Goal: Register for event/course

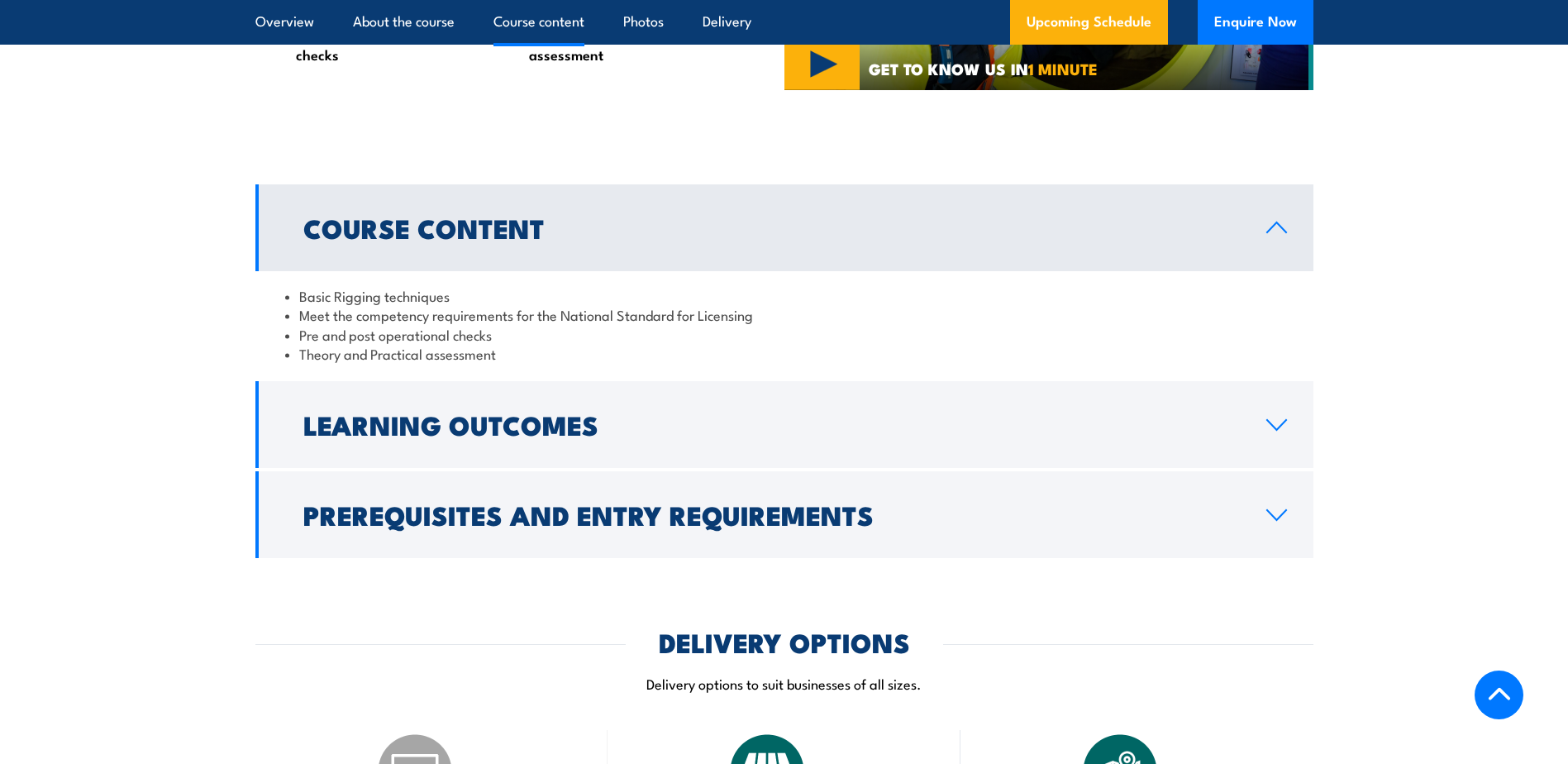
scroll to position [1322, 0]
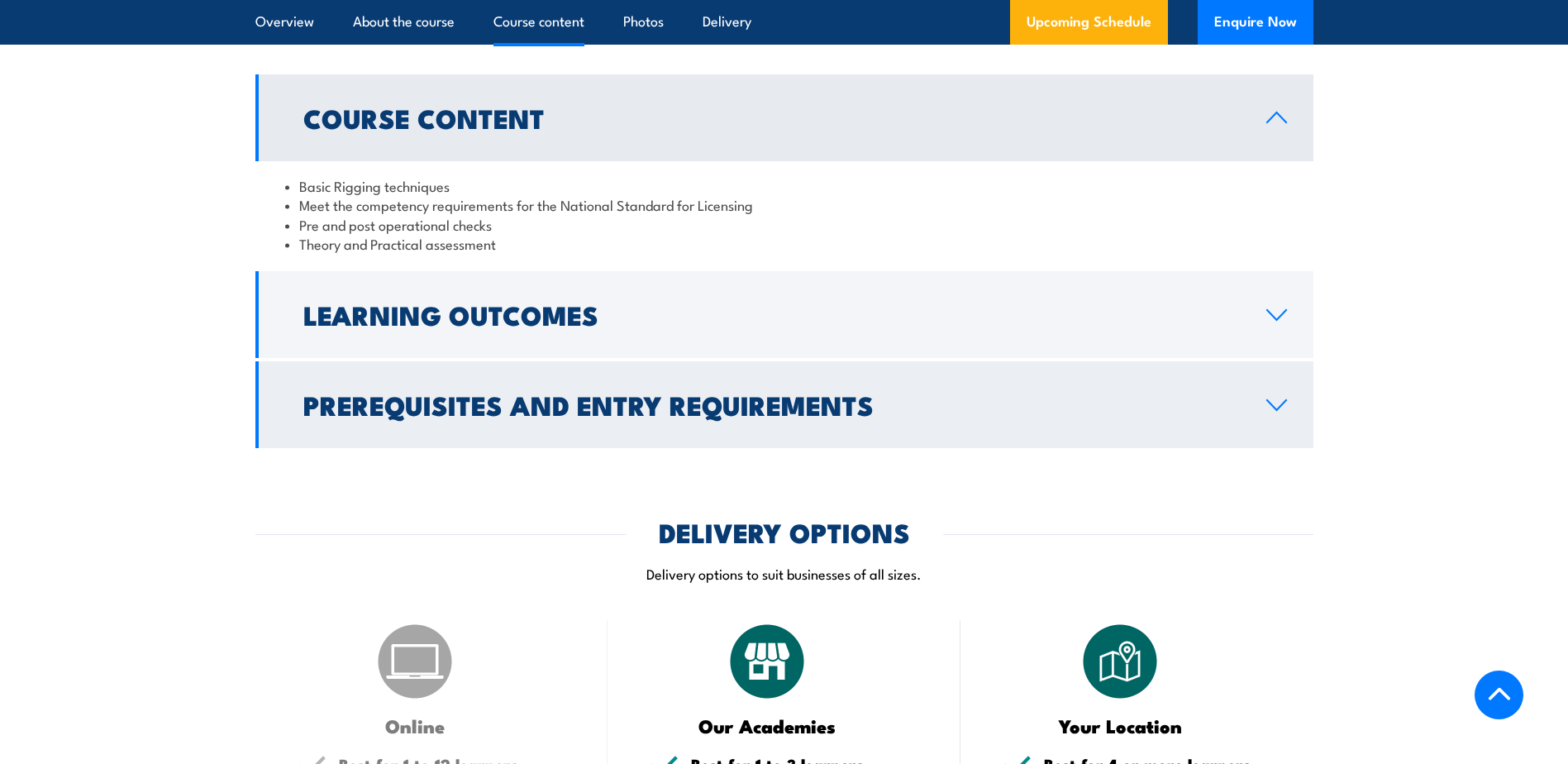
click at [477, 392] on h2 "Prerequisites and Entry Requirements" at bounding box center [771, 404] width 937 height 24
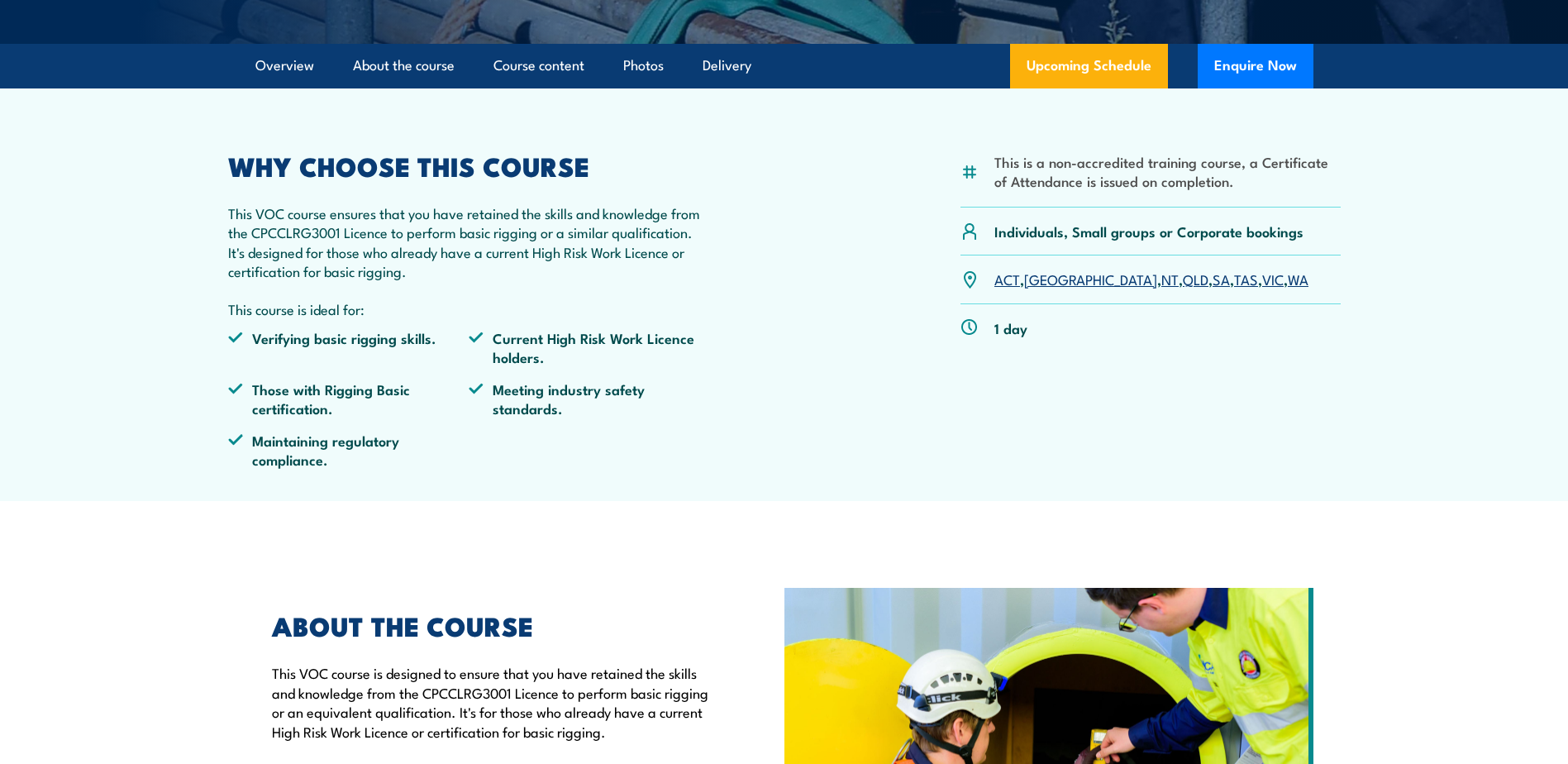
scroll to position [0, 0]
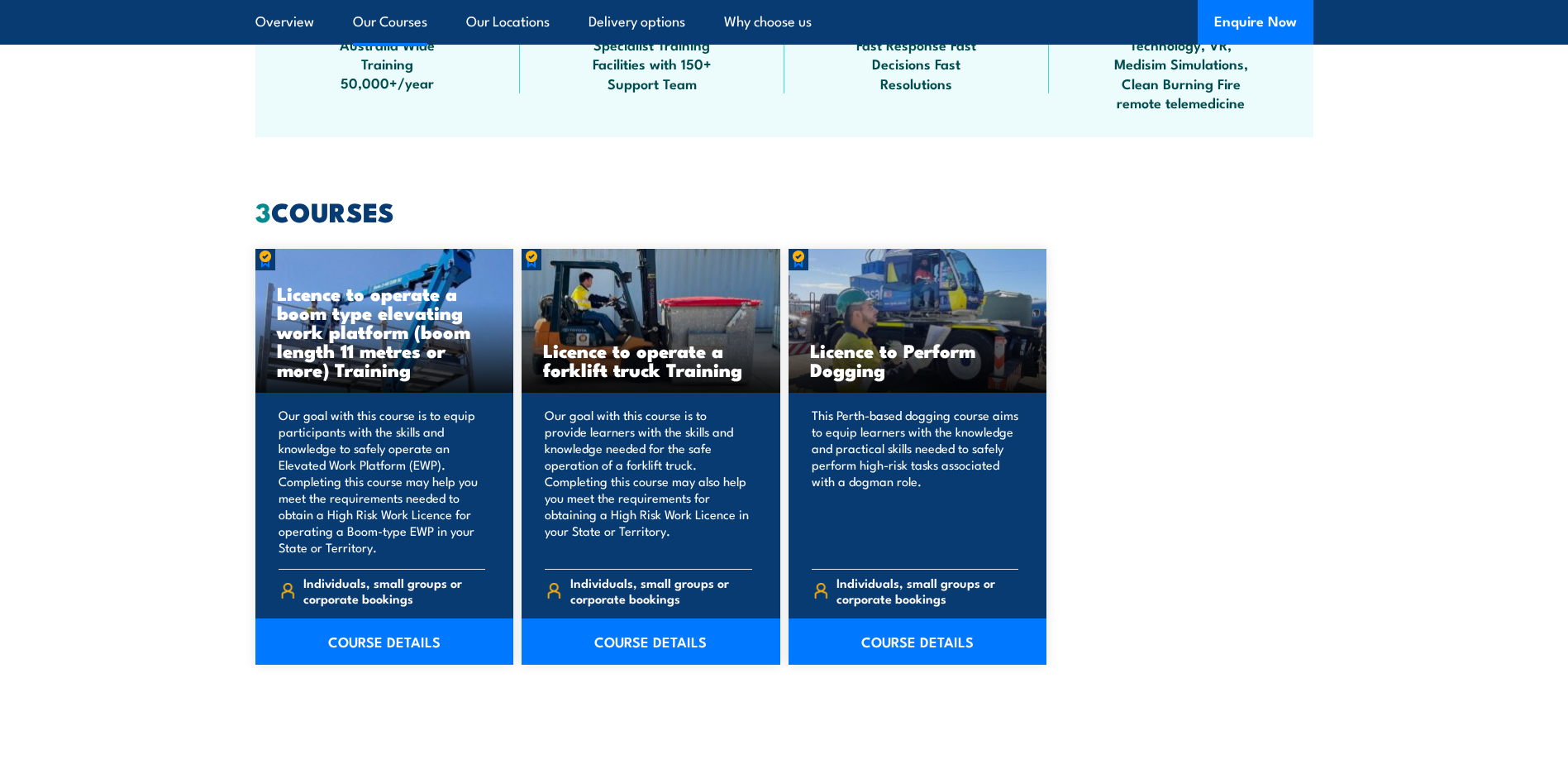
scroll to position [1378, 0]
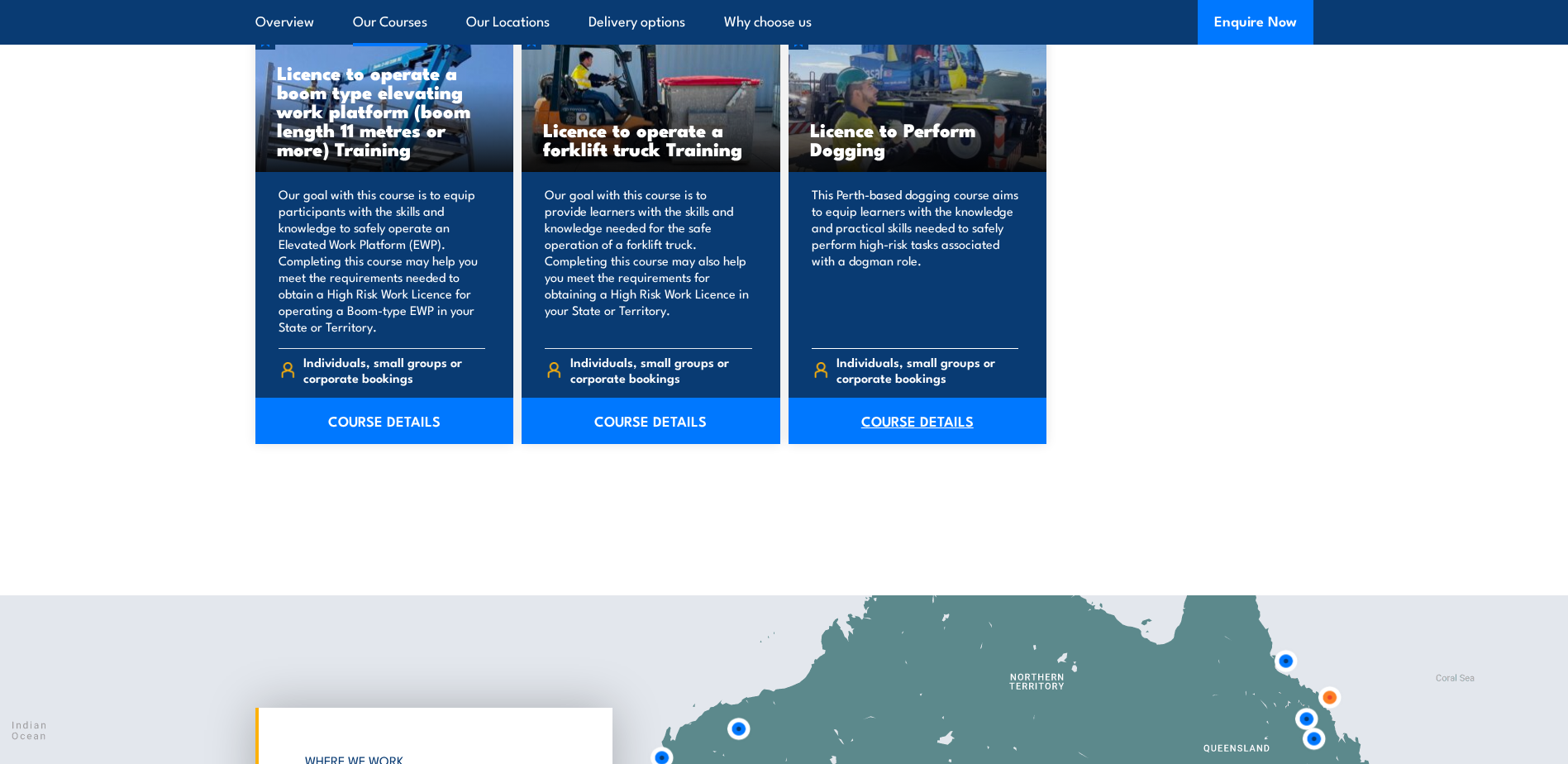
click at [931, 420] on link "COURSE DETAILS" at bounding box center [918, 420] width 259 height 46
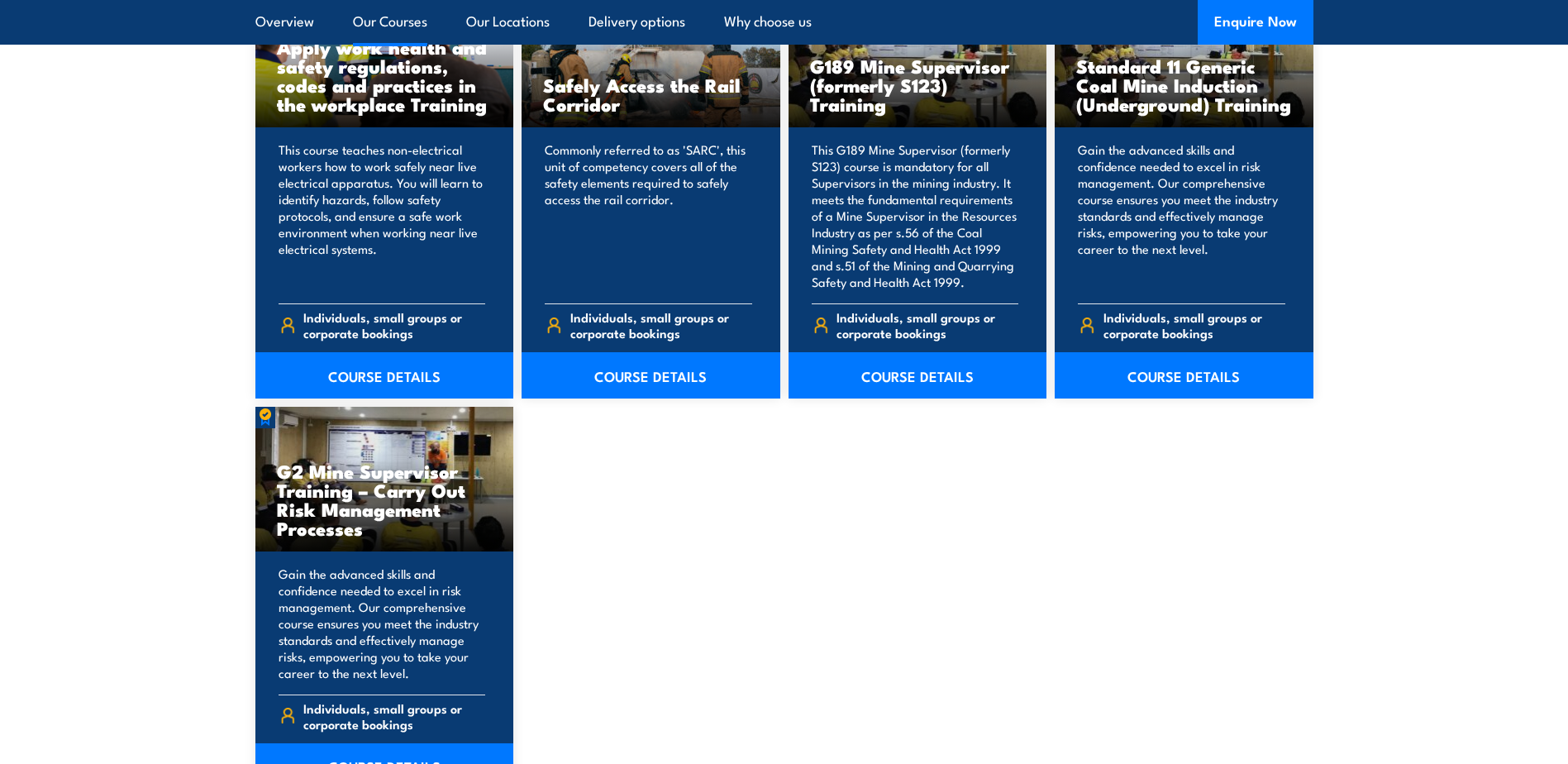
scroll to position [2975, 0]
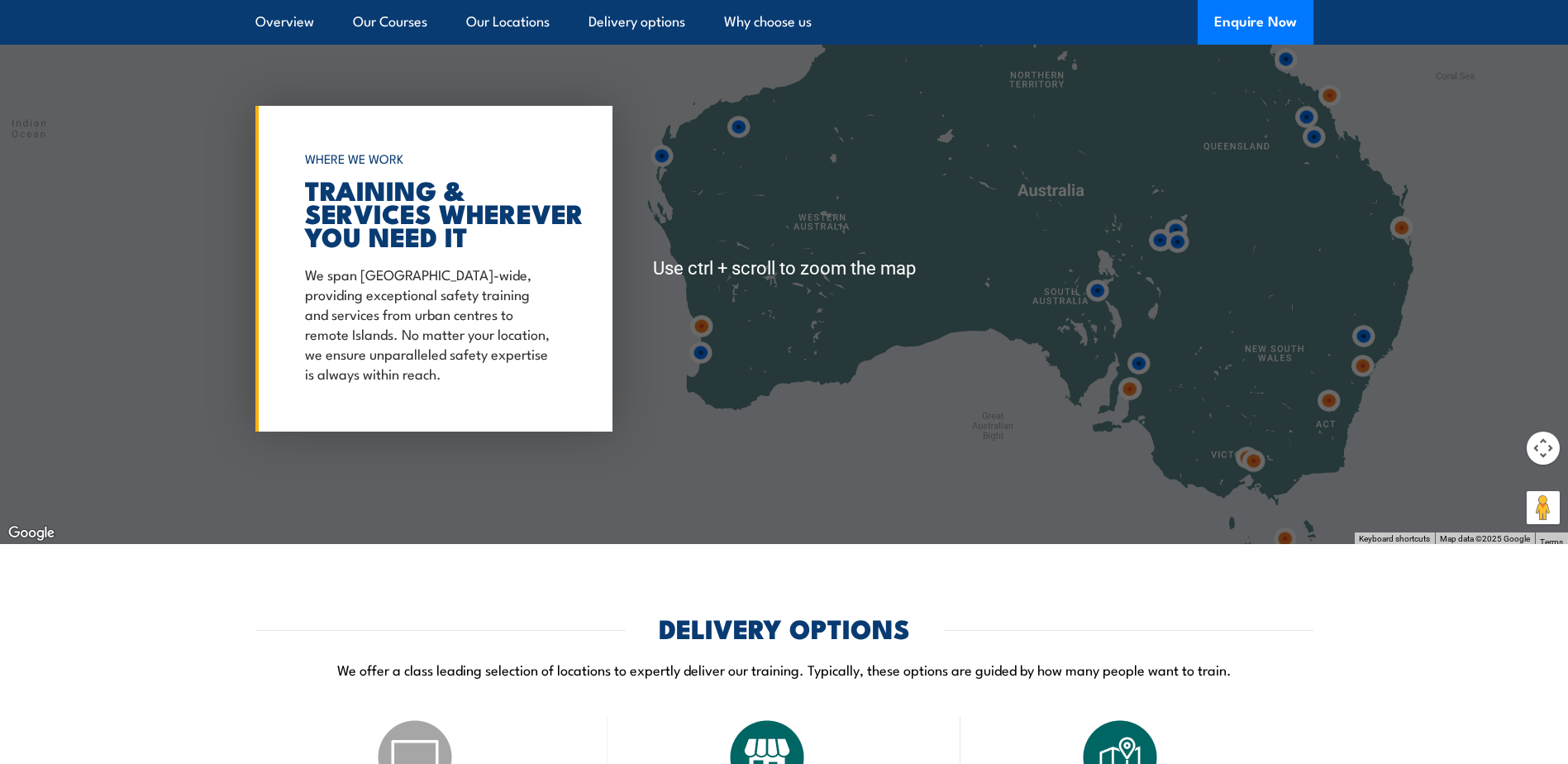
scroll to position [2645, 0]
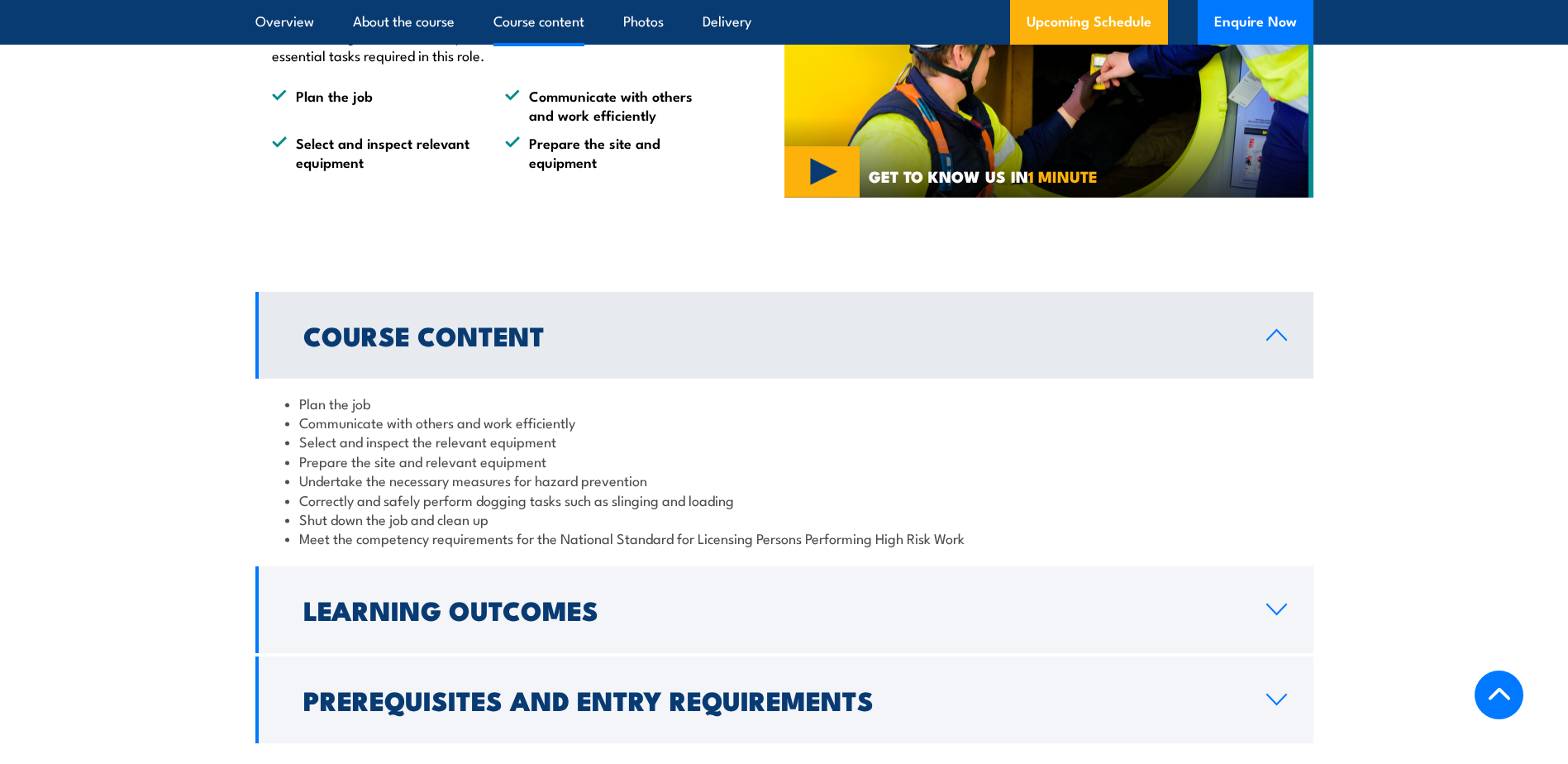
scroll to position [1267, 0]
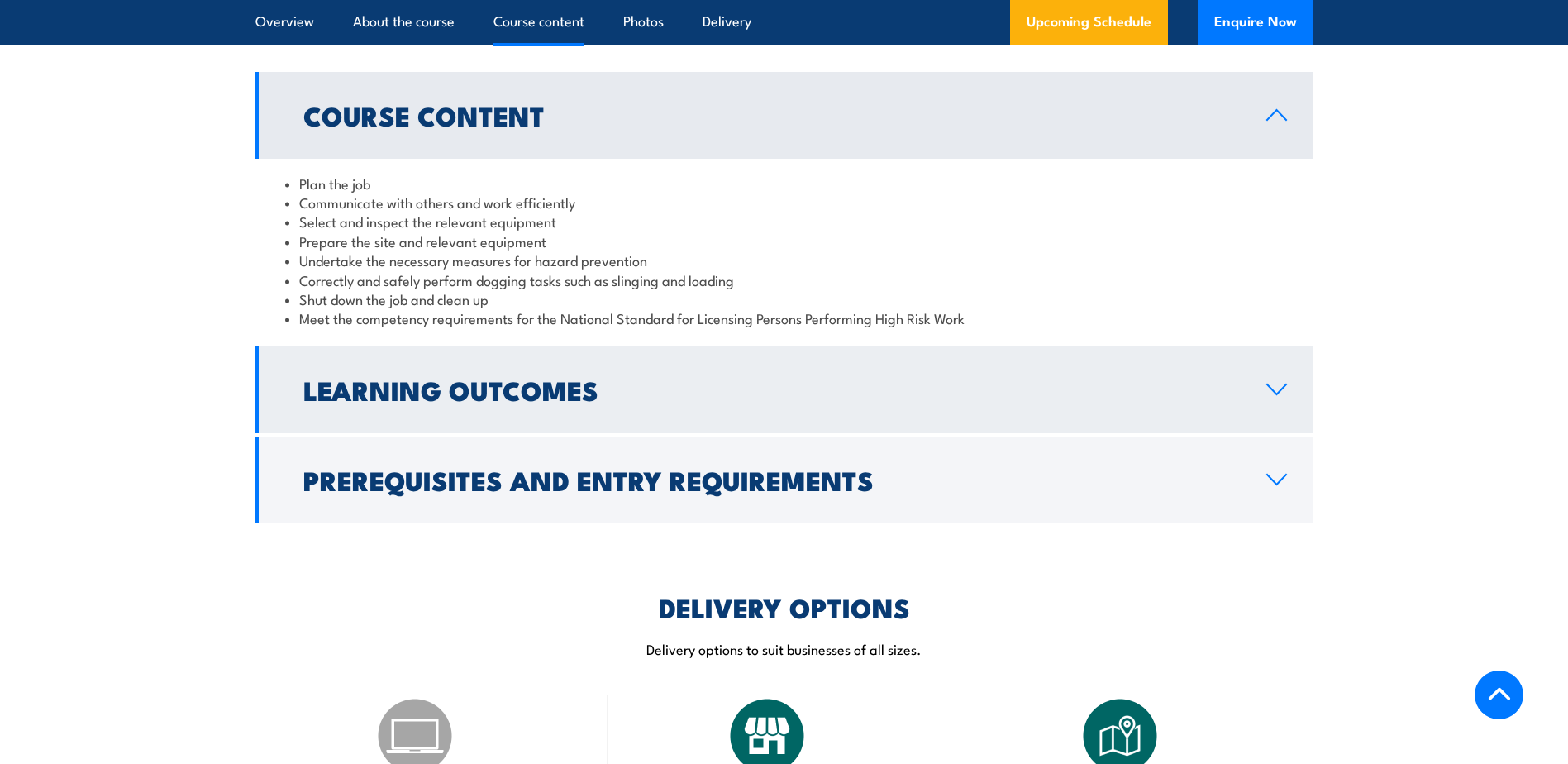
click at [460, 391] on h2 "Learning Outcomes" at bounding box center [771, 390] width 937 height 24
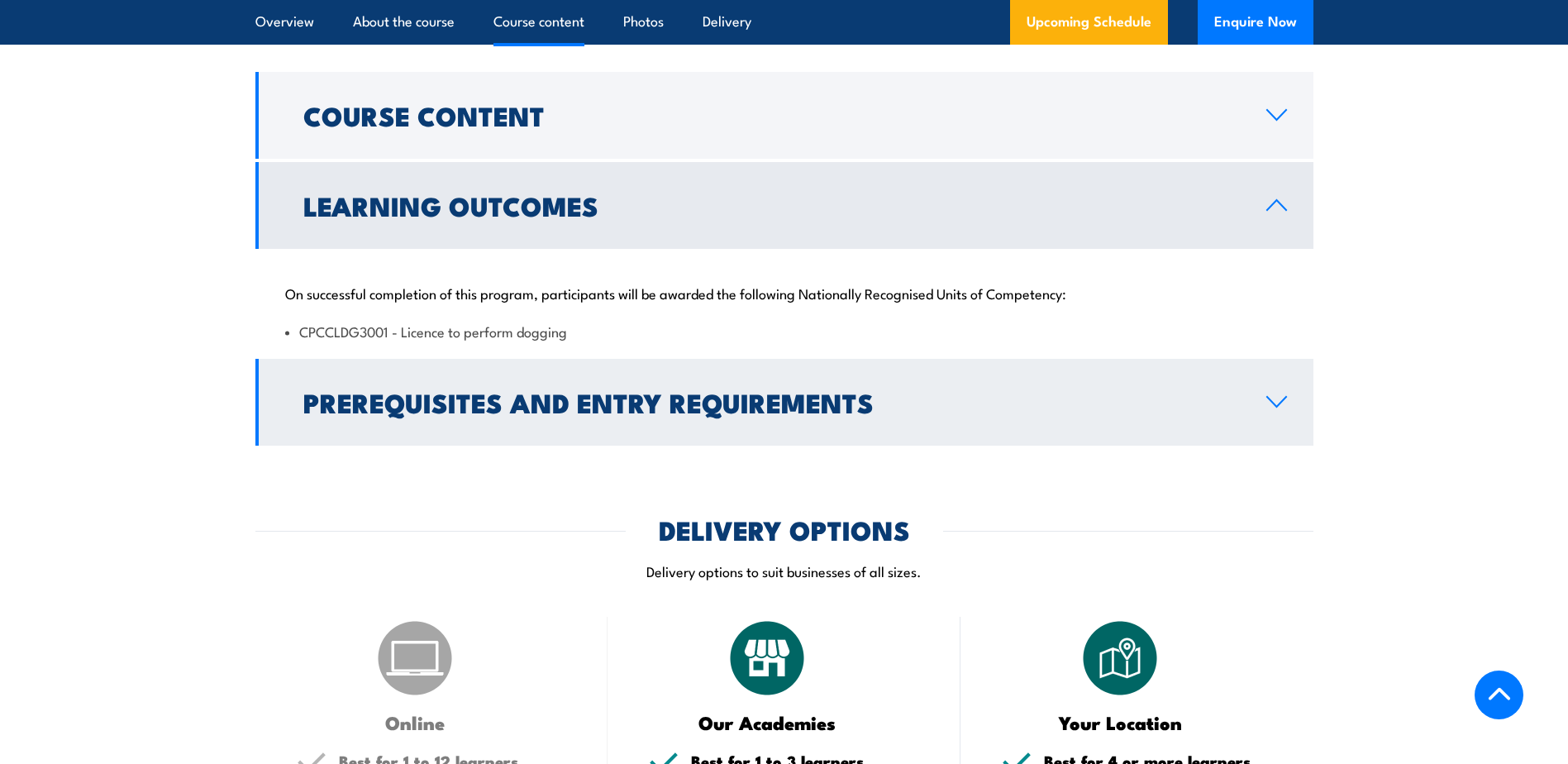
click at [448, 400] on h2 "Prerequisites and Entry Requirements" at bounding box center [771, 401] width 937 height 24
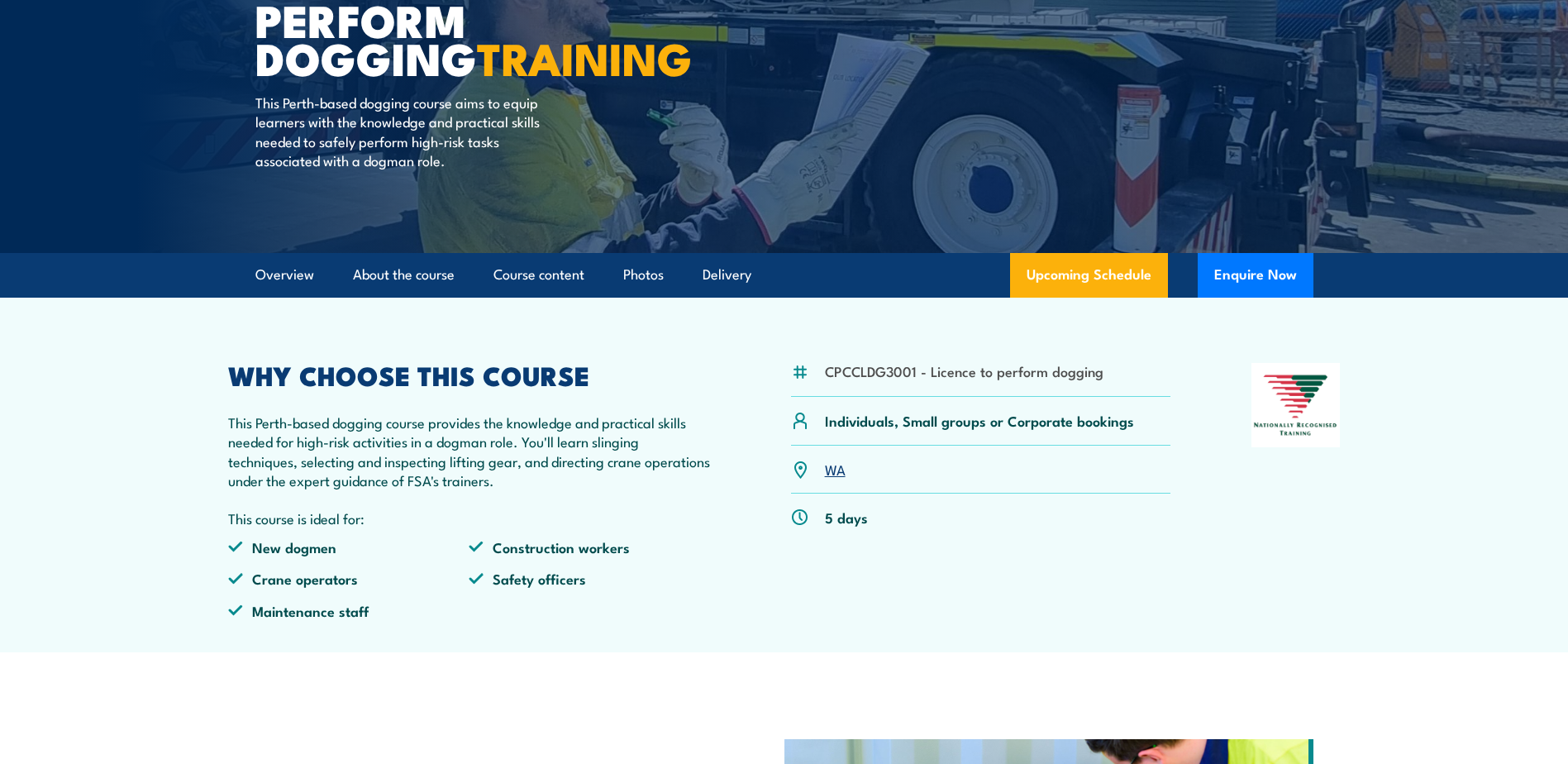
scroll to position [165, 0]
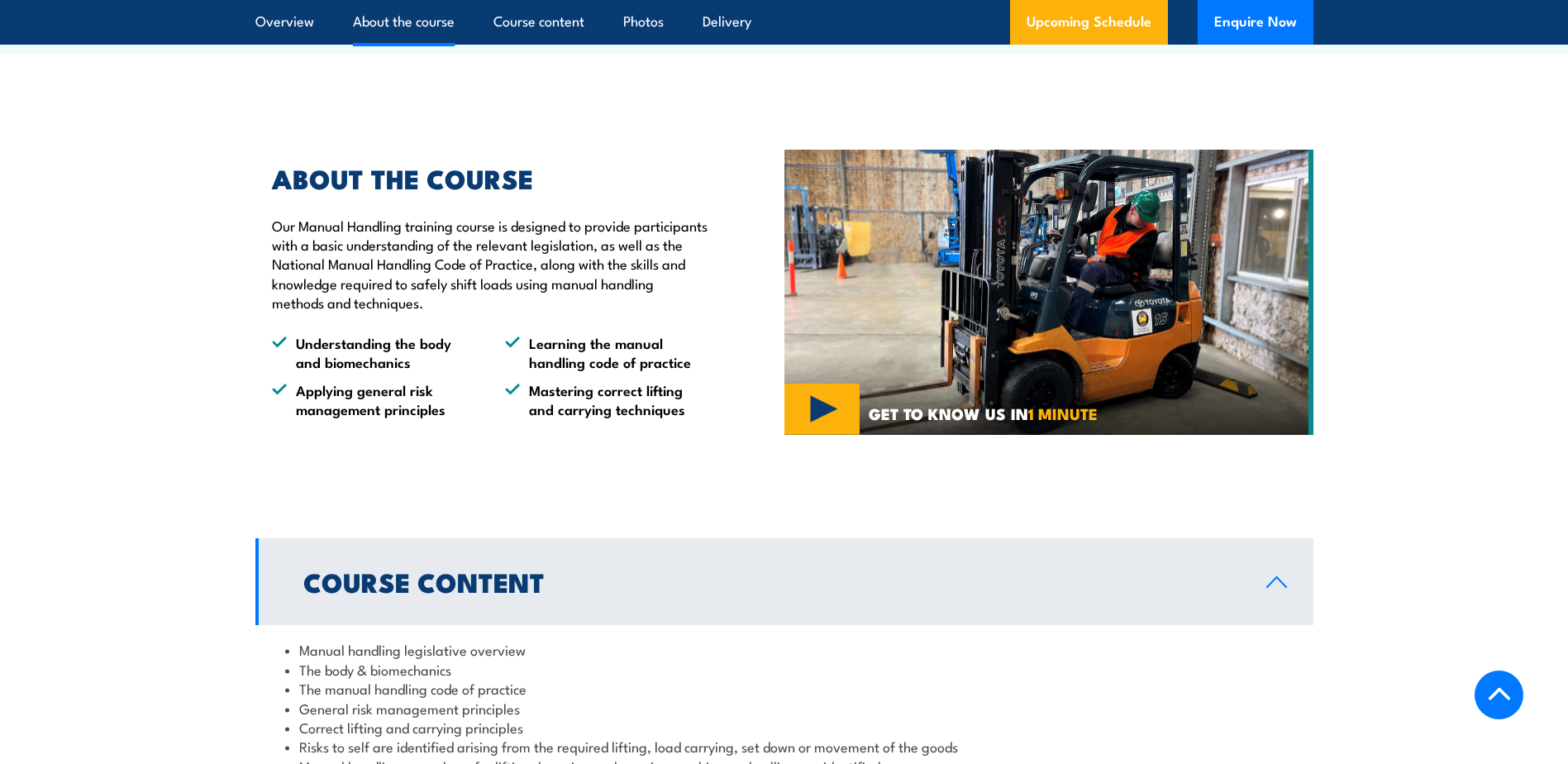
scroll to position [1157, 0]
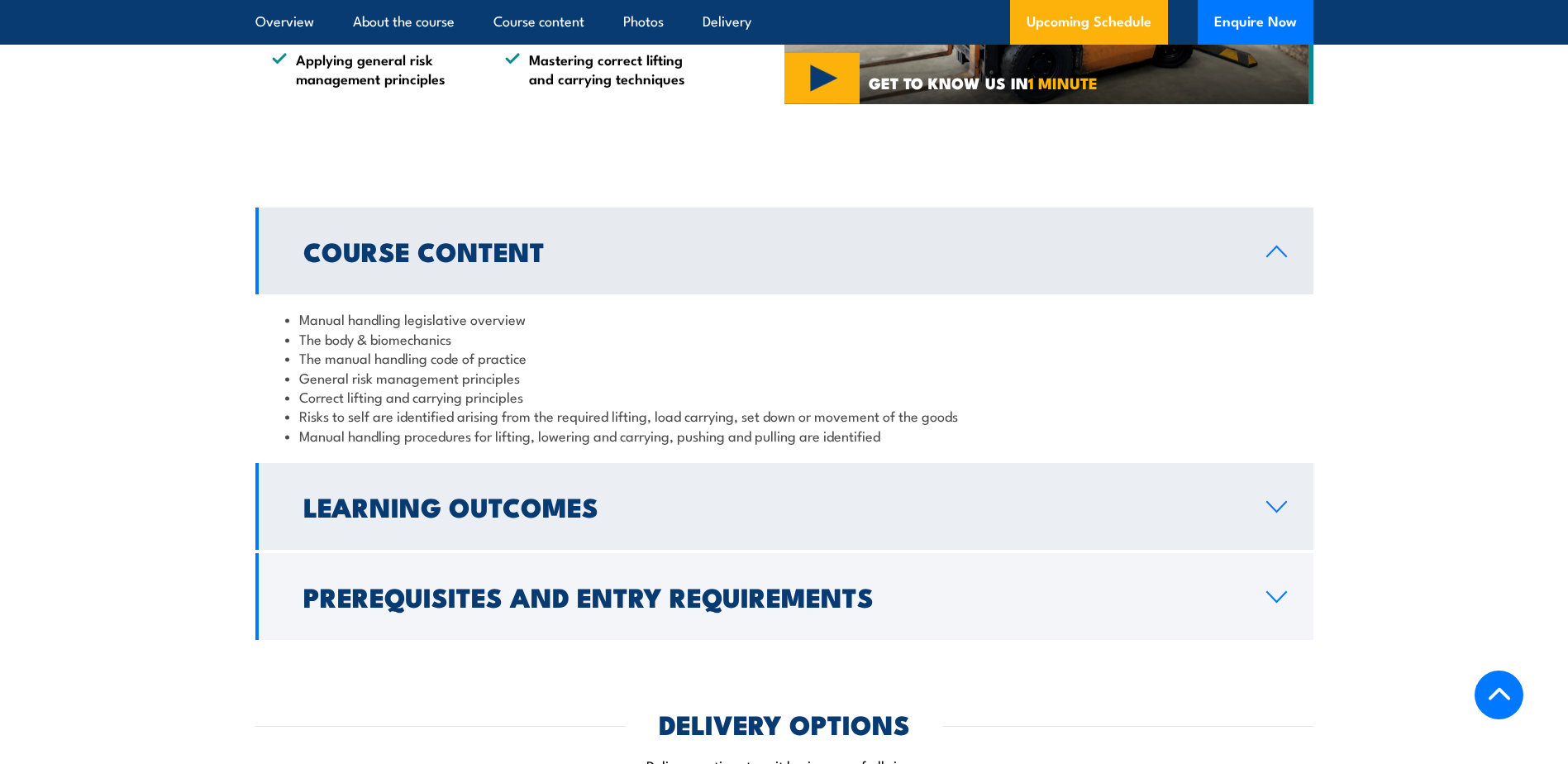
click at [449, 517] on h2 "Learning Outcomes" at bounding box center [771, 506] width 937 height 24
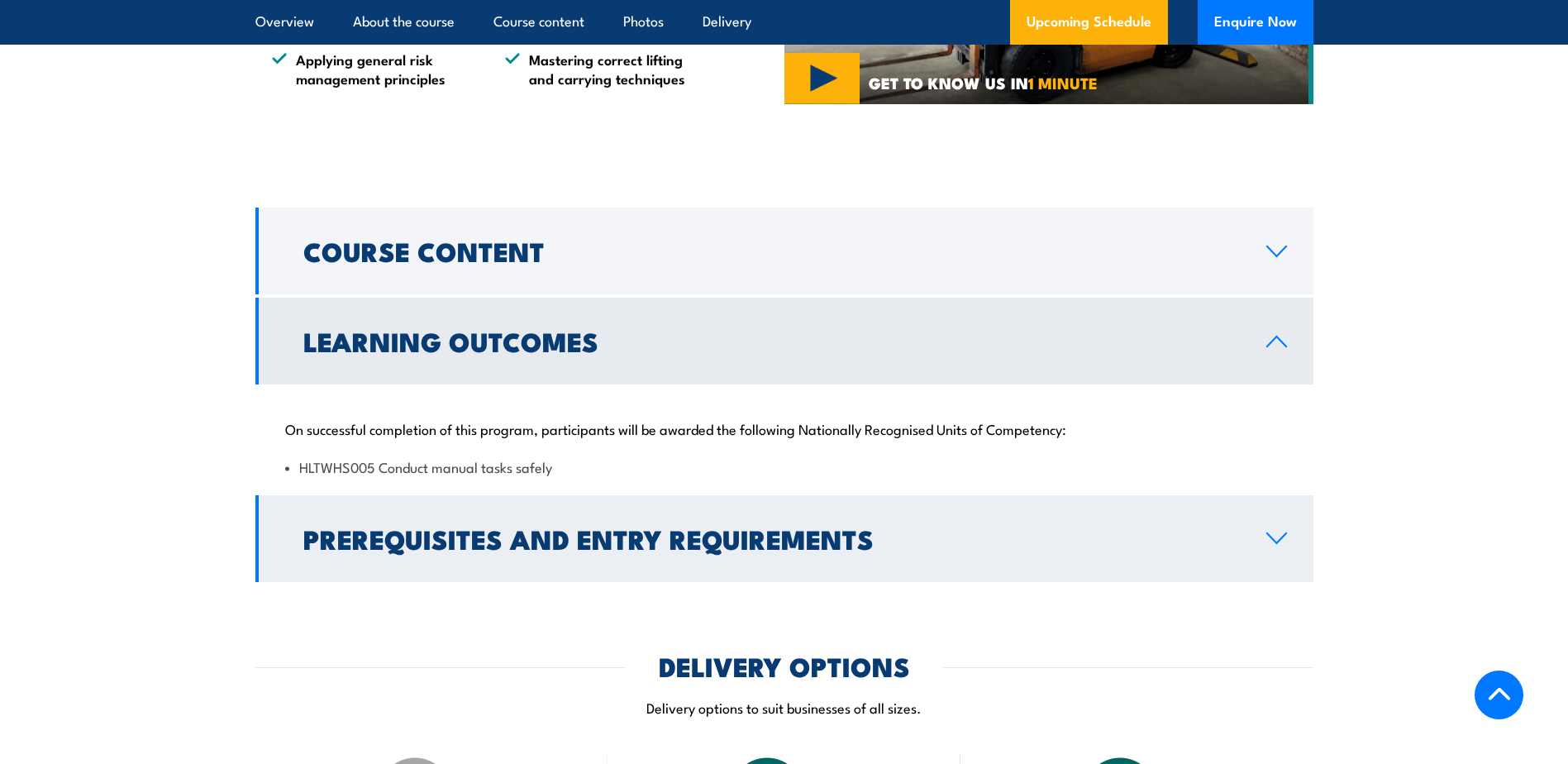
click at [481, 550] on h2 "Prerequisites and Entry Requirements" at bounding box center [771, 538] width 937 height 24
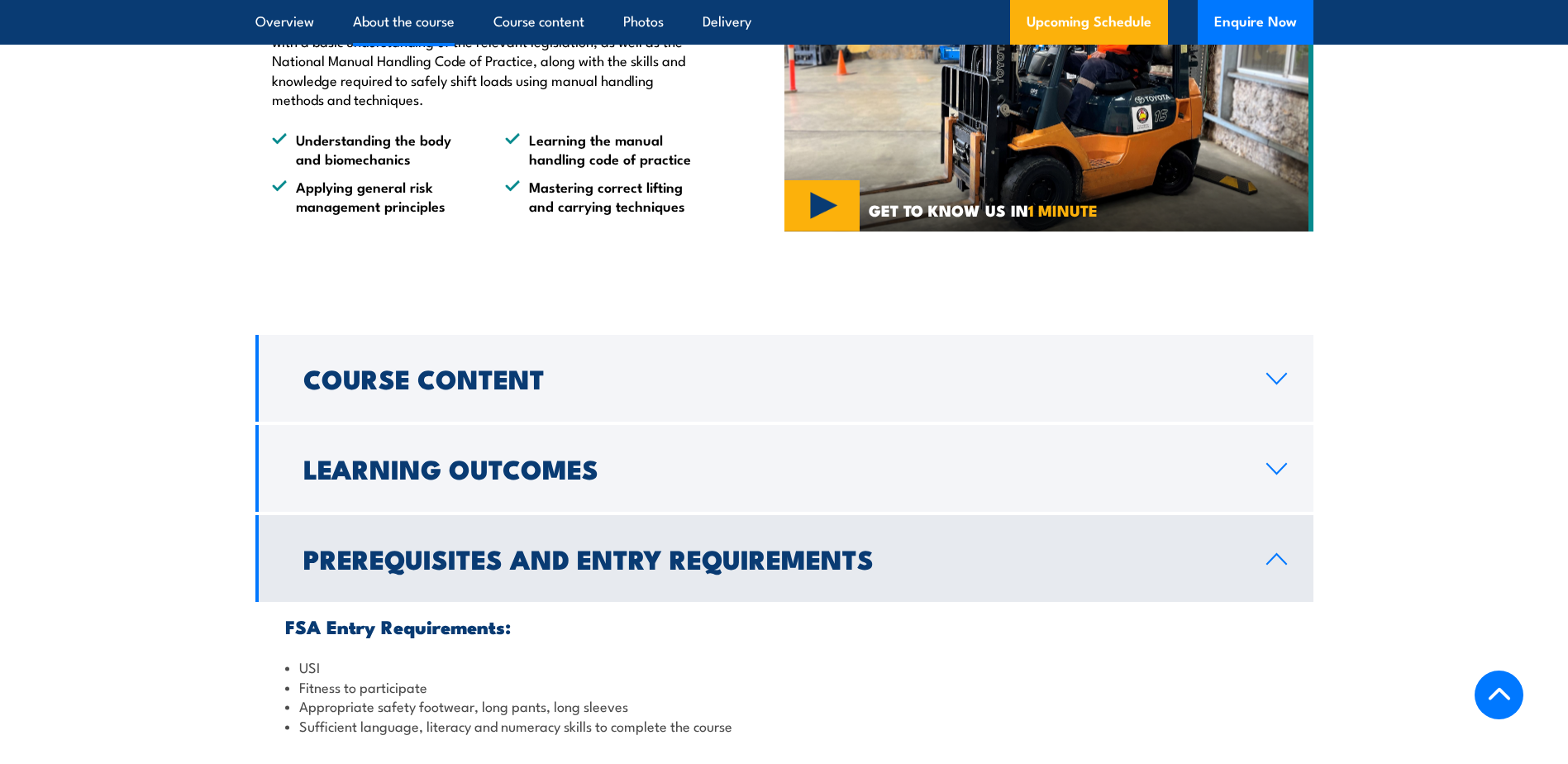
scroll to position [827, 0]
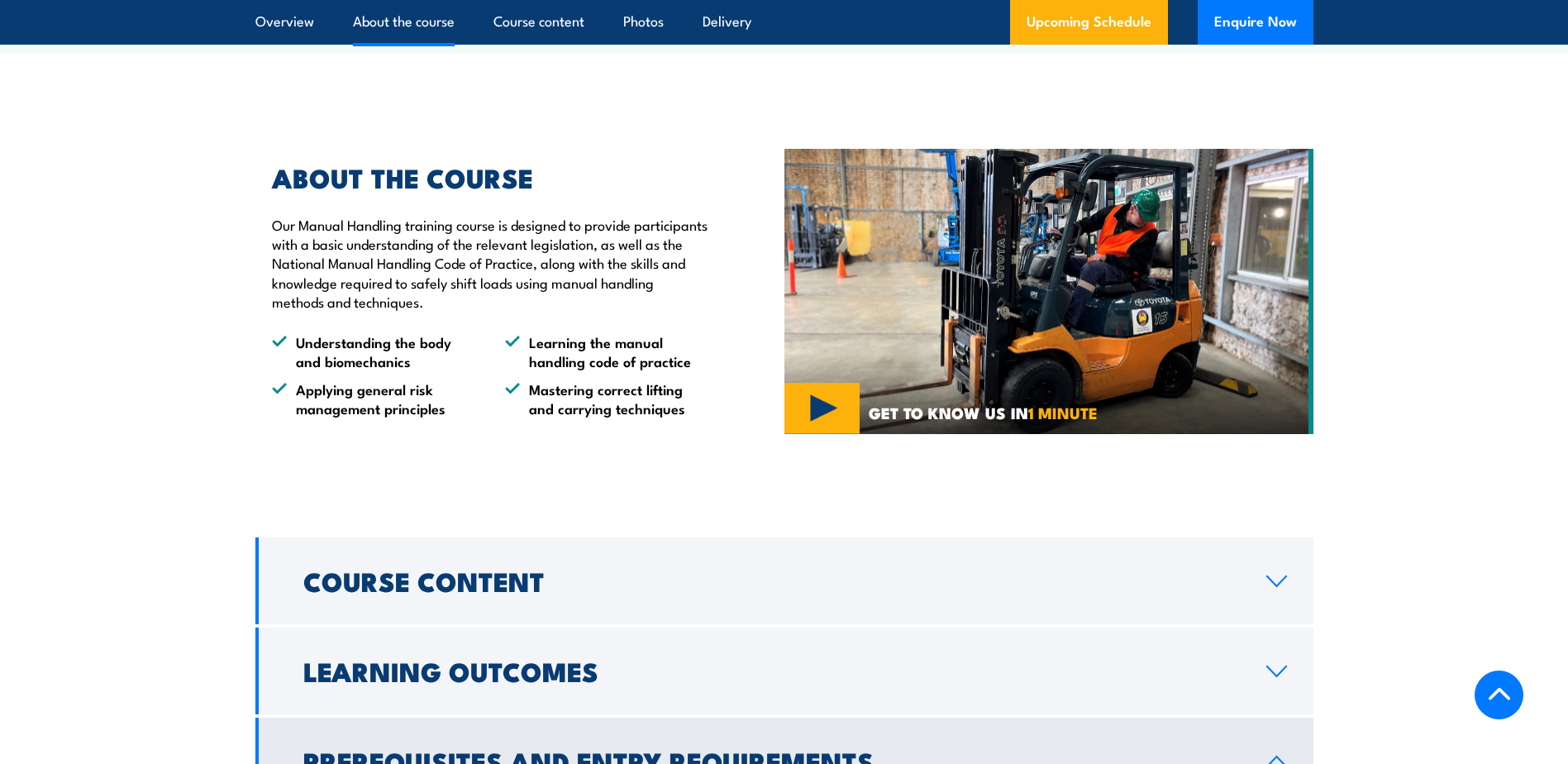
click at [1488, 196] on section "ABOUT THE COURSE Our Manual Handling training course is designed to provide par…" at bounding box center [784, 291] width 1568 height 335
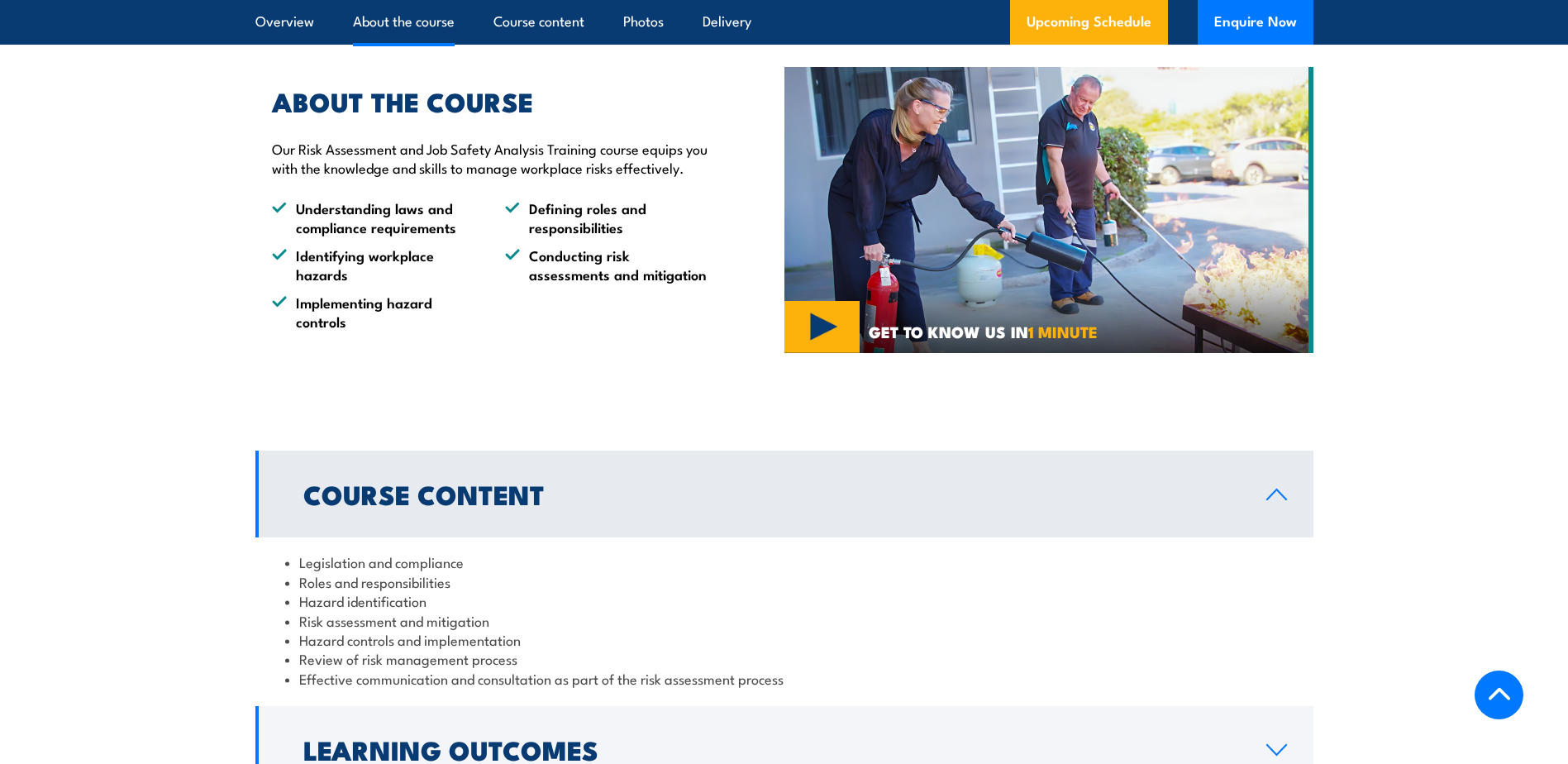
scroll to position [1432, 0]
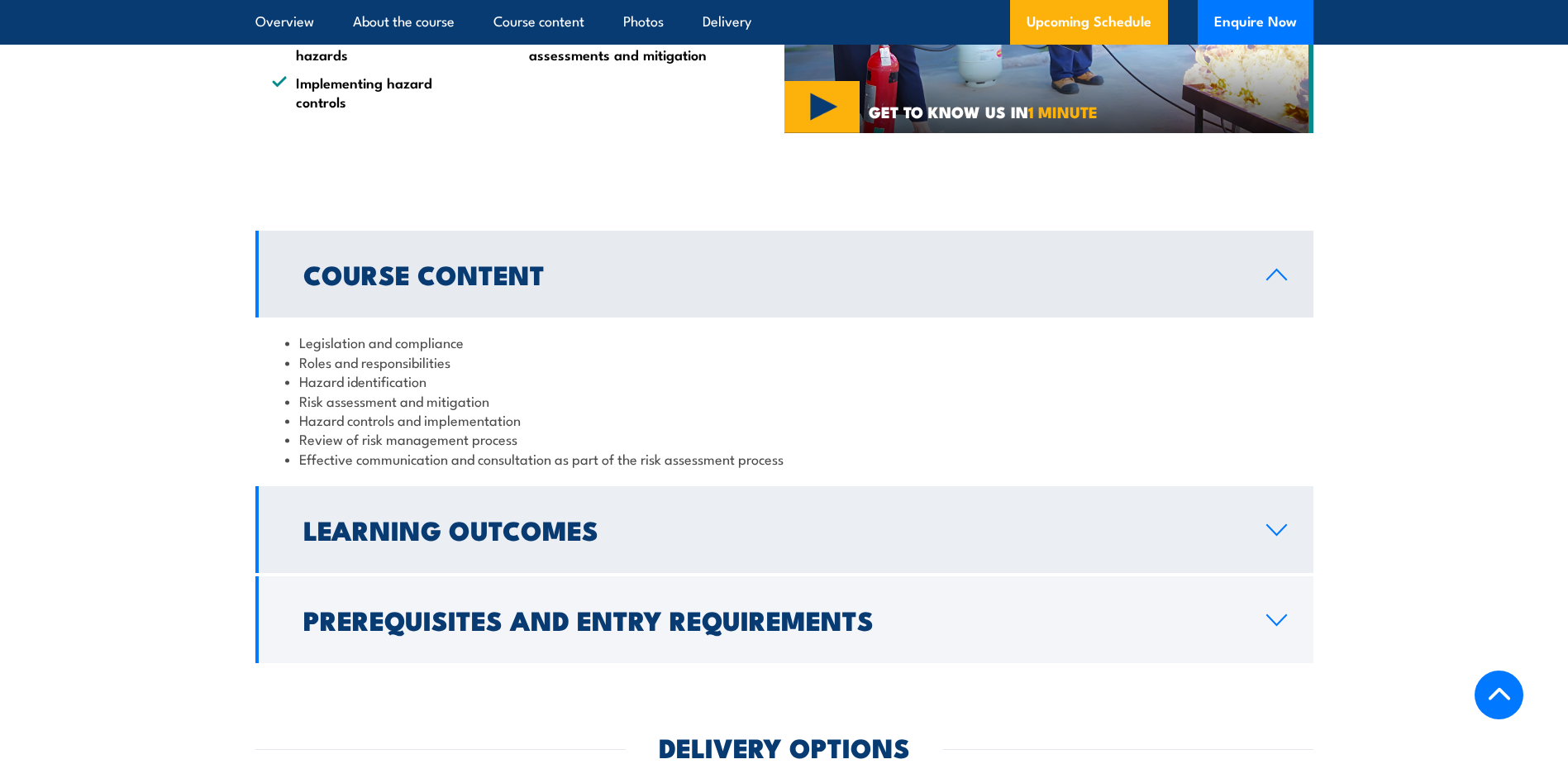
click at [538, 533] on h2 "Learning Outcomes" at bounding box center [771, 529] width 937 height 24
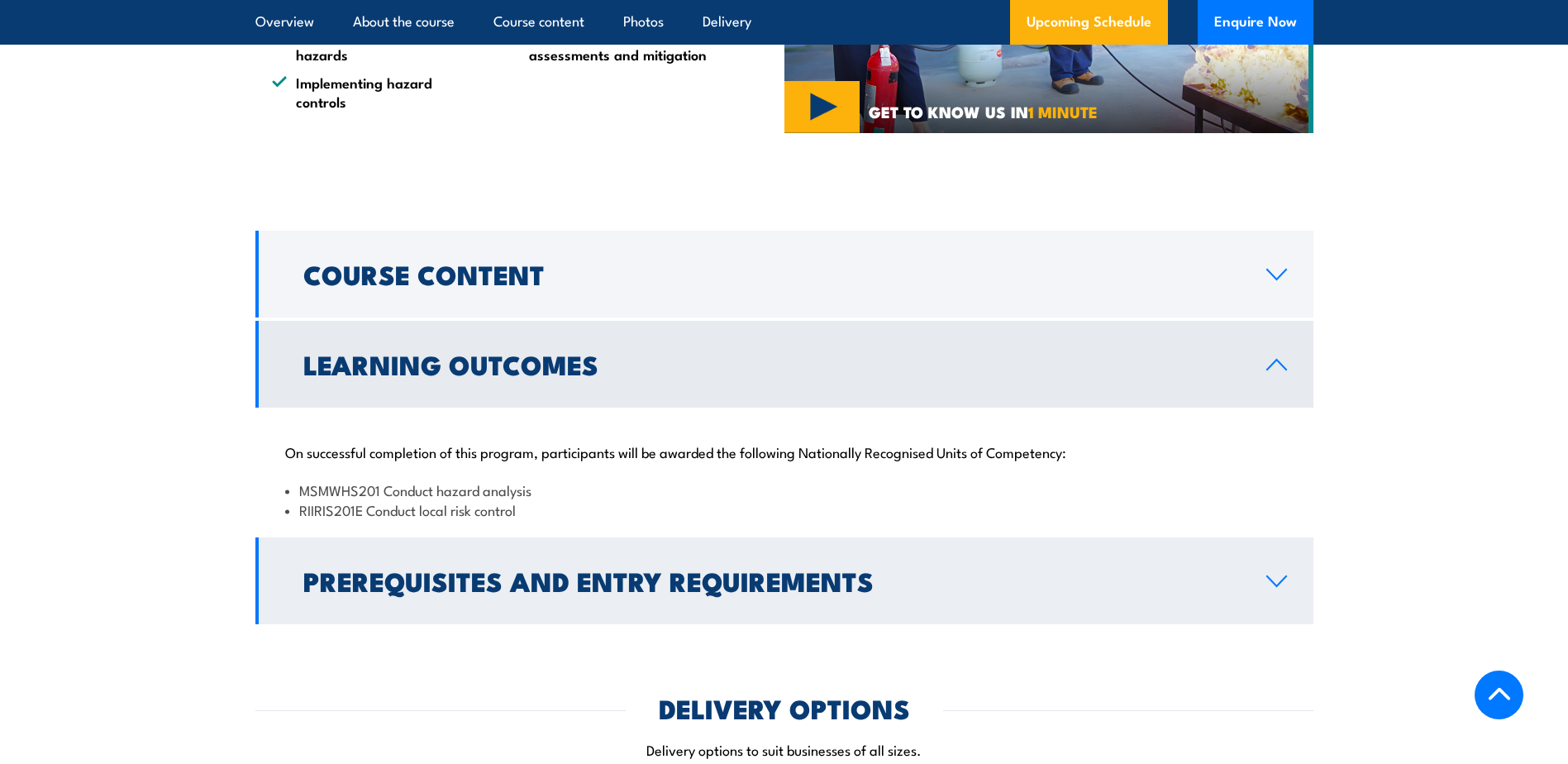
click at [620, 583] on h2 "Prerequisites and Entry Requirements" at bounding box center [771, 580] width 937 height 24
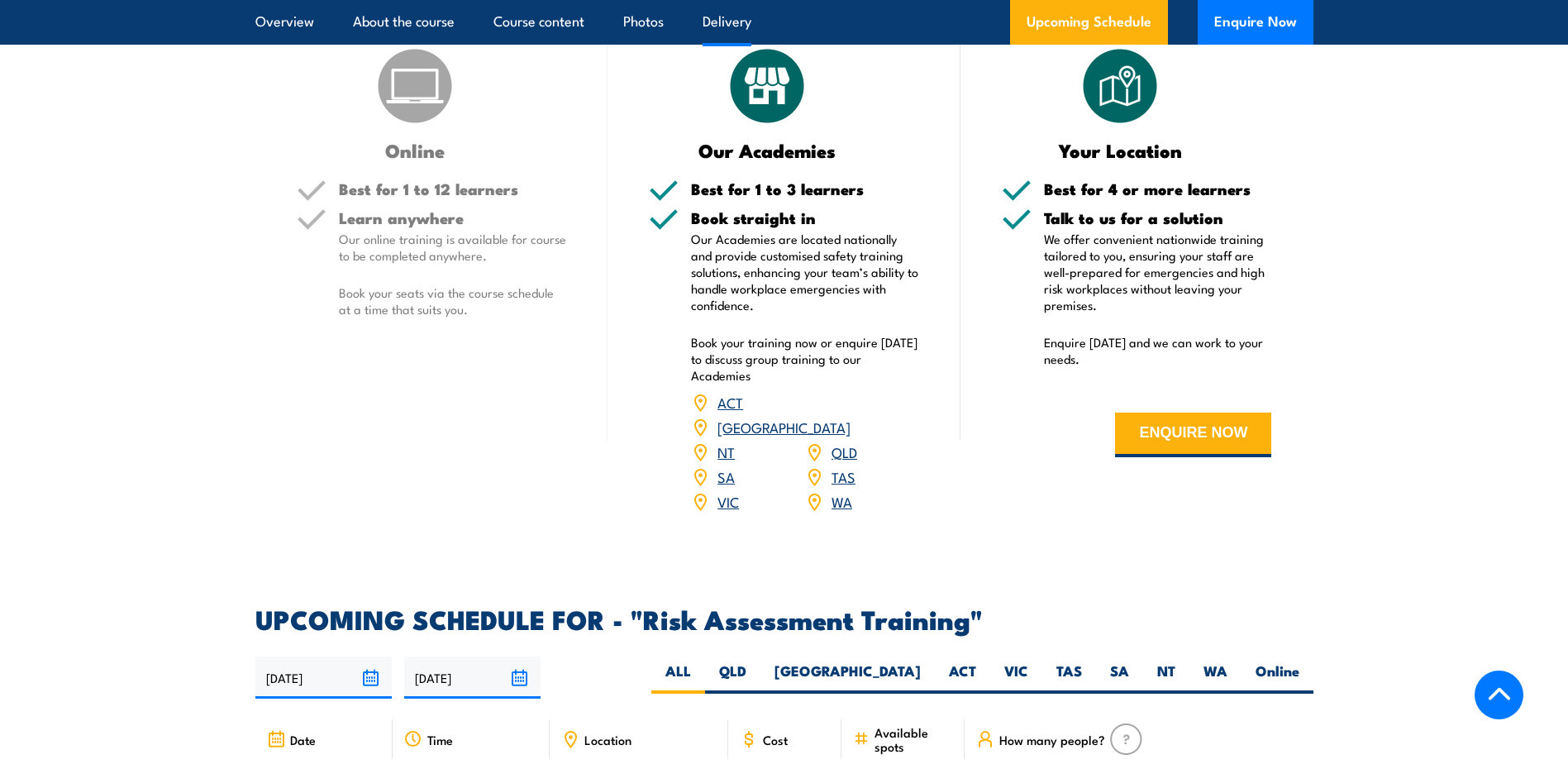
scroll to position [2534, 0]
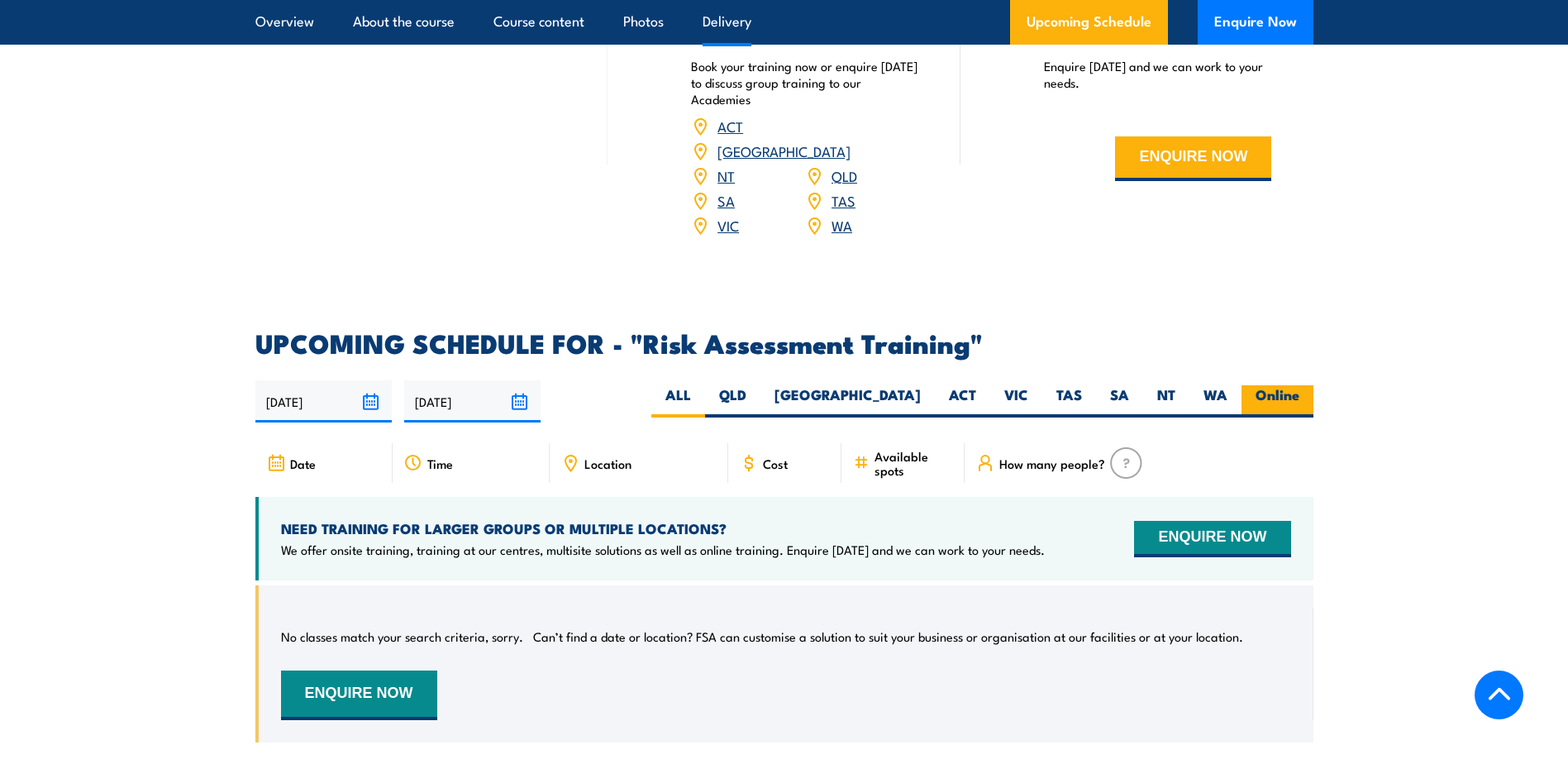
click at [1283, 408] on label "Online" at bounding box center [1278, 401] width 72 height 33
click at [1299, 396] on input "Online" at bounding box center [1305, 391] width 11 height 11
radio input "true"
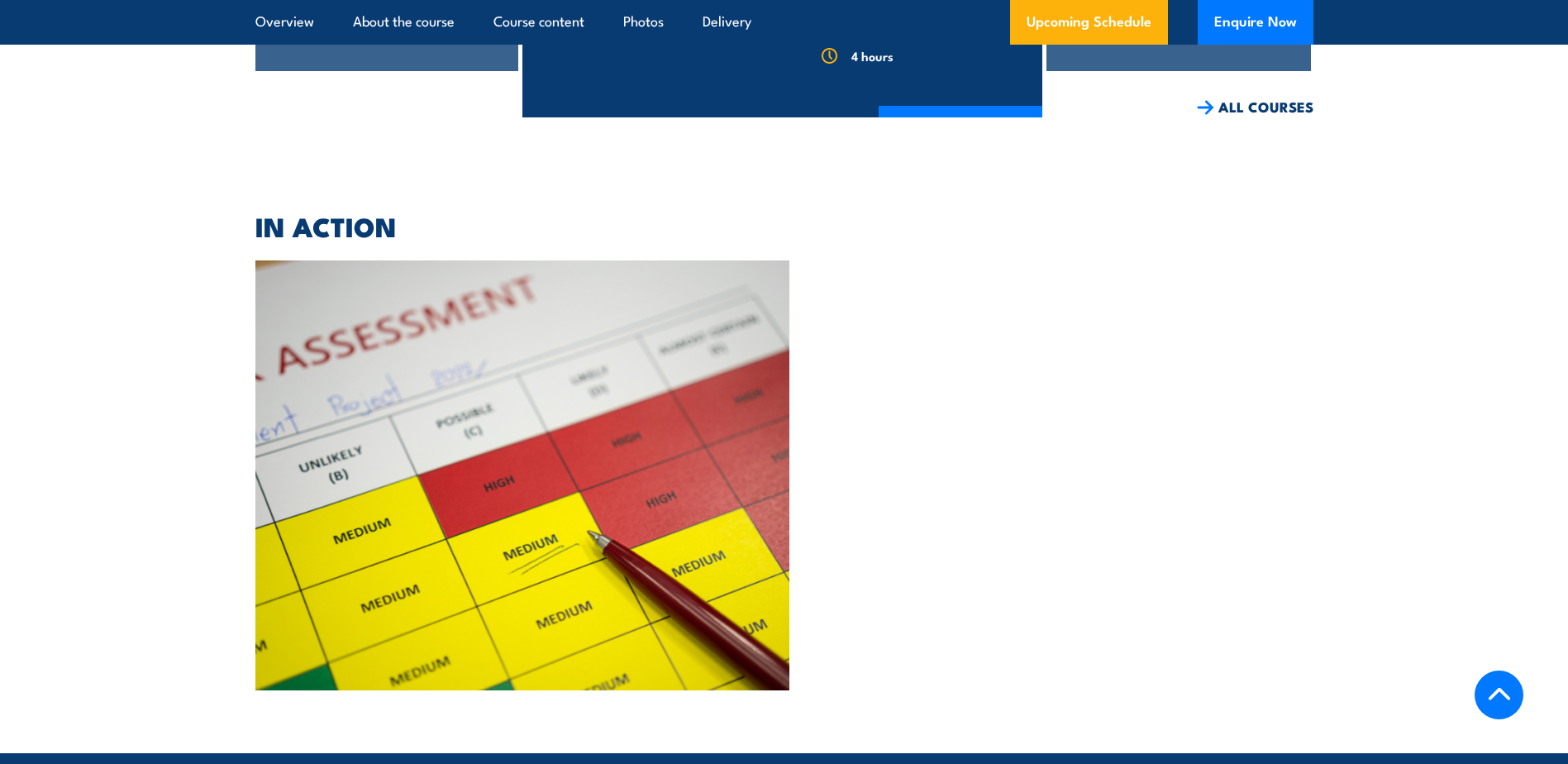
scroll to position [4035, 0]
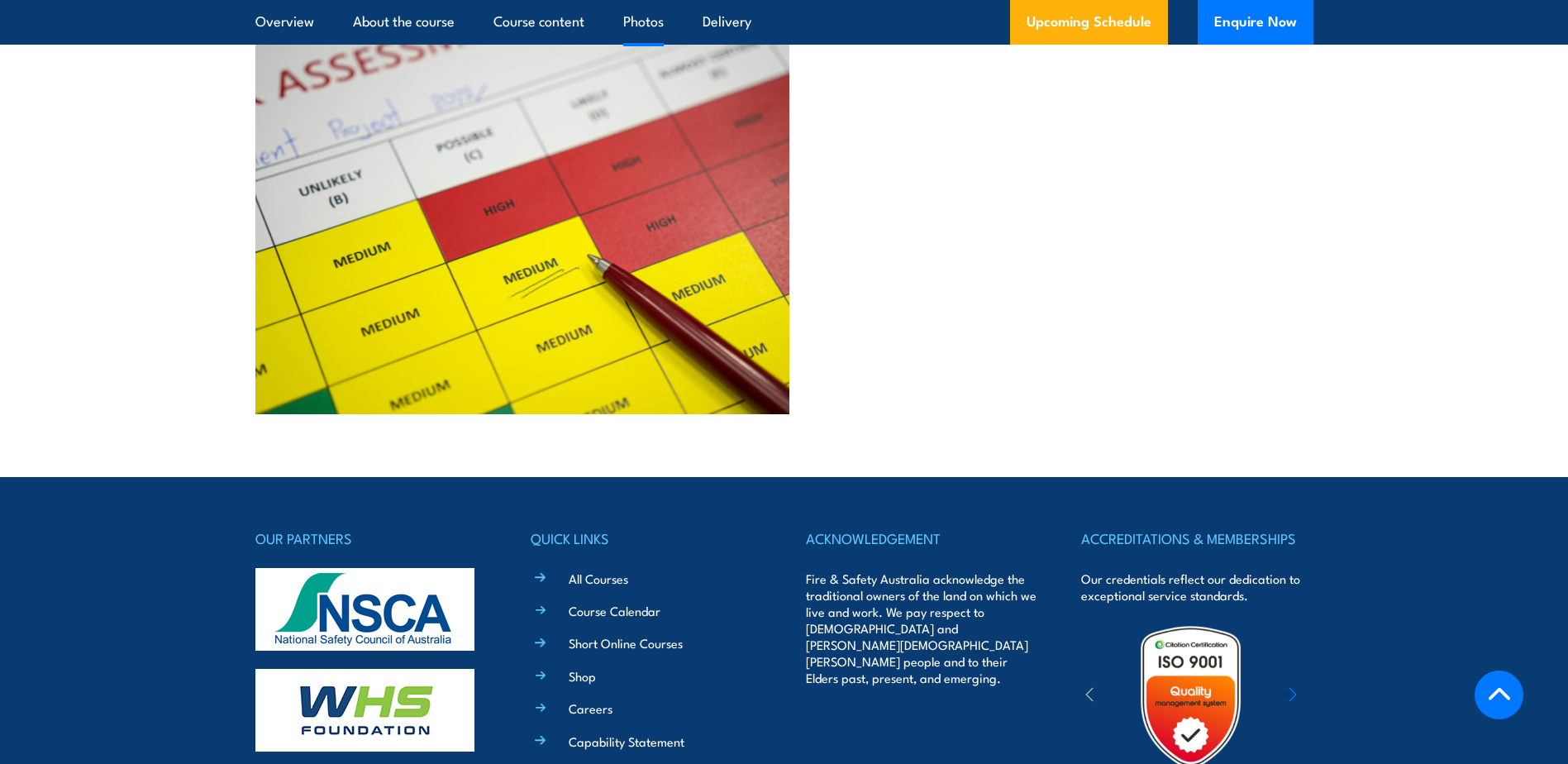
click at [470, 291] on img at bounding box center [522, 199] width 534 height 429
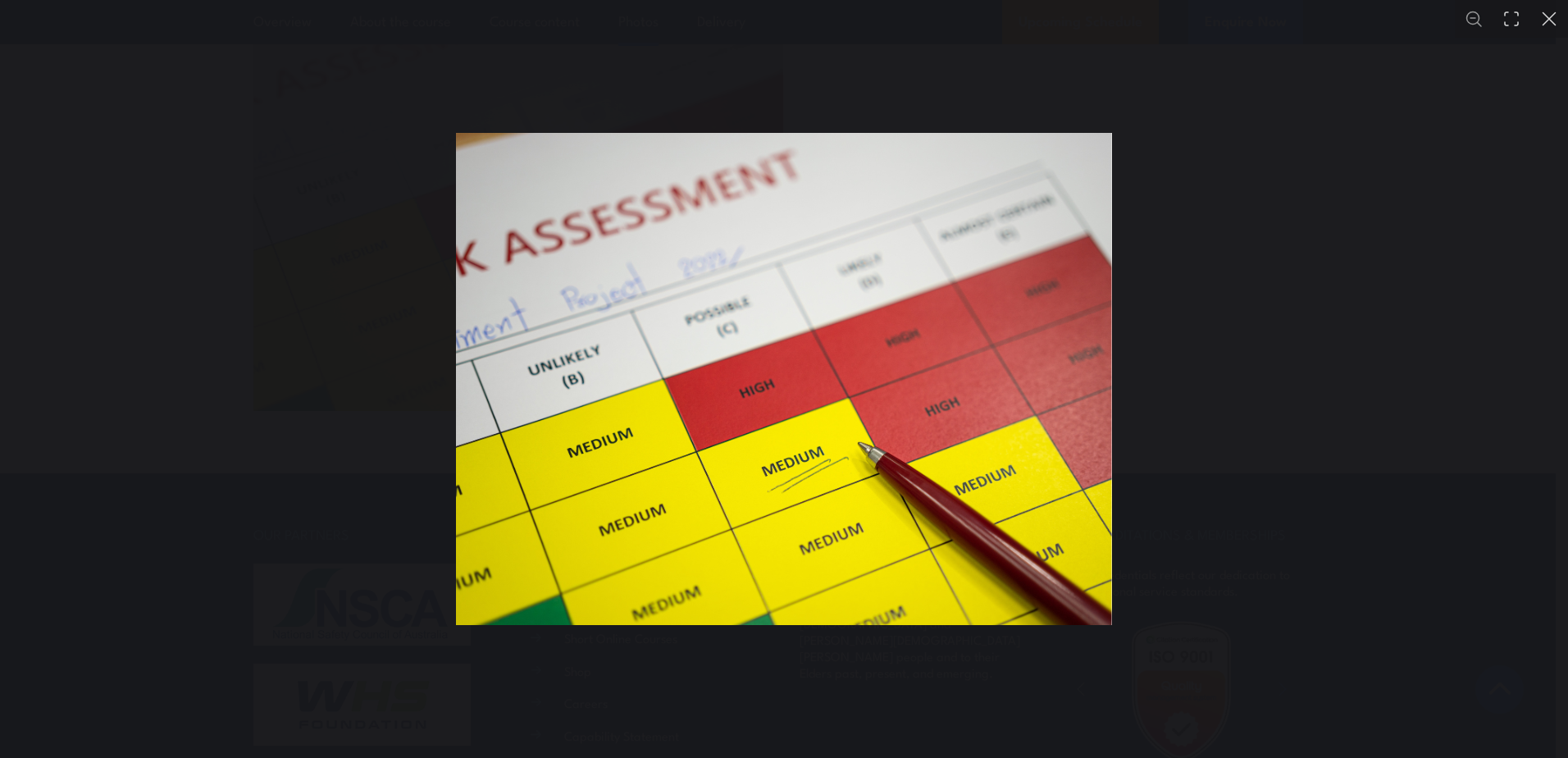
click at [1320, 344] on div "You can close this modal content with the ESC key" at bounding box center [784, 379] width 1568 height 758
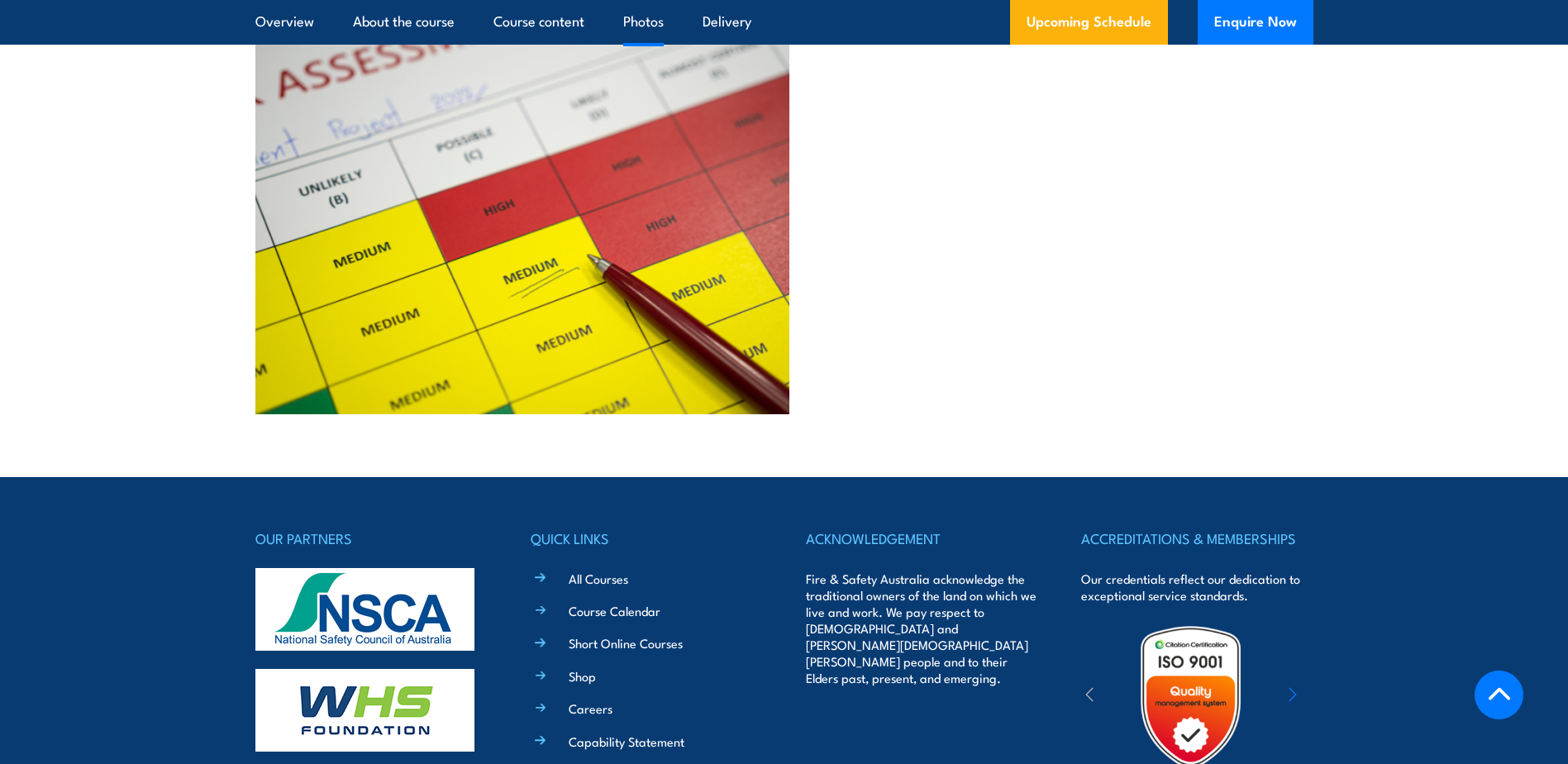
scroll to position [4255, 0]
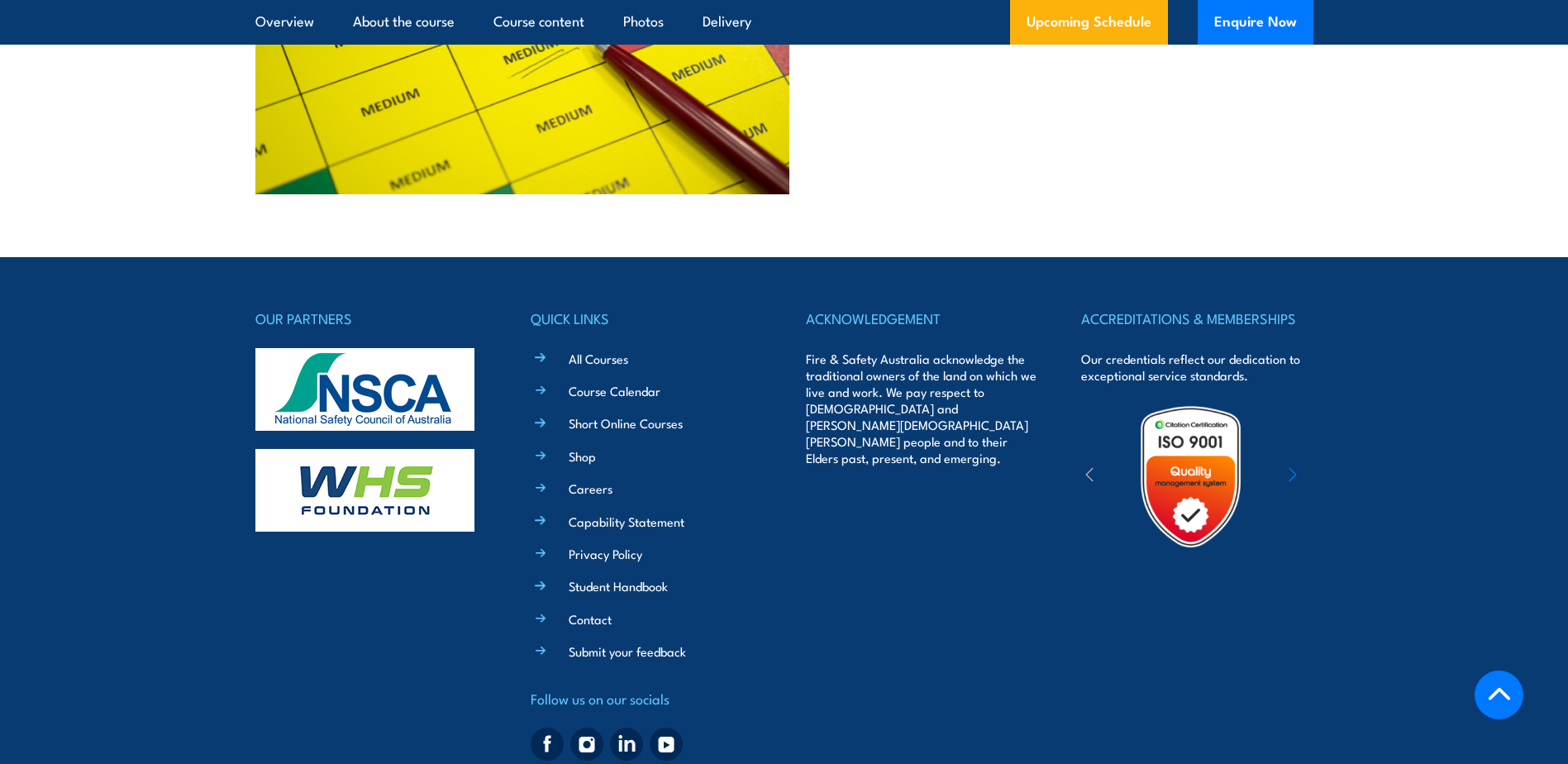
drag, startPoint x: 1332, startPoint y: 605, endPoint x: 1344, endPoint y: 580, distance: 27.7
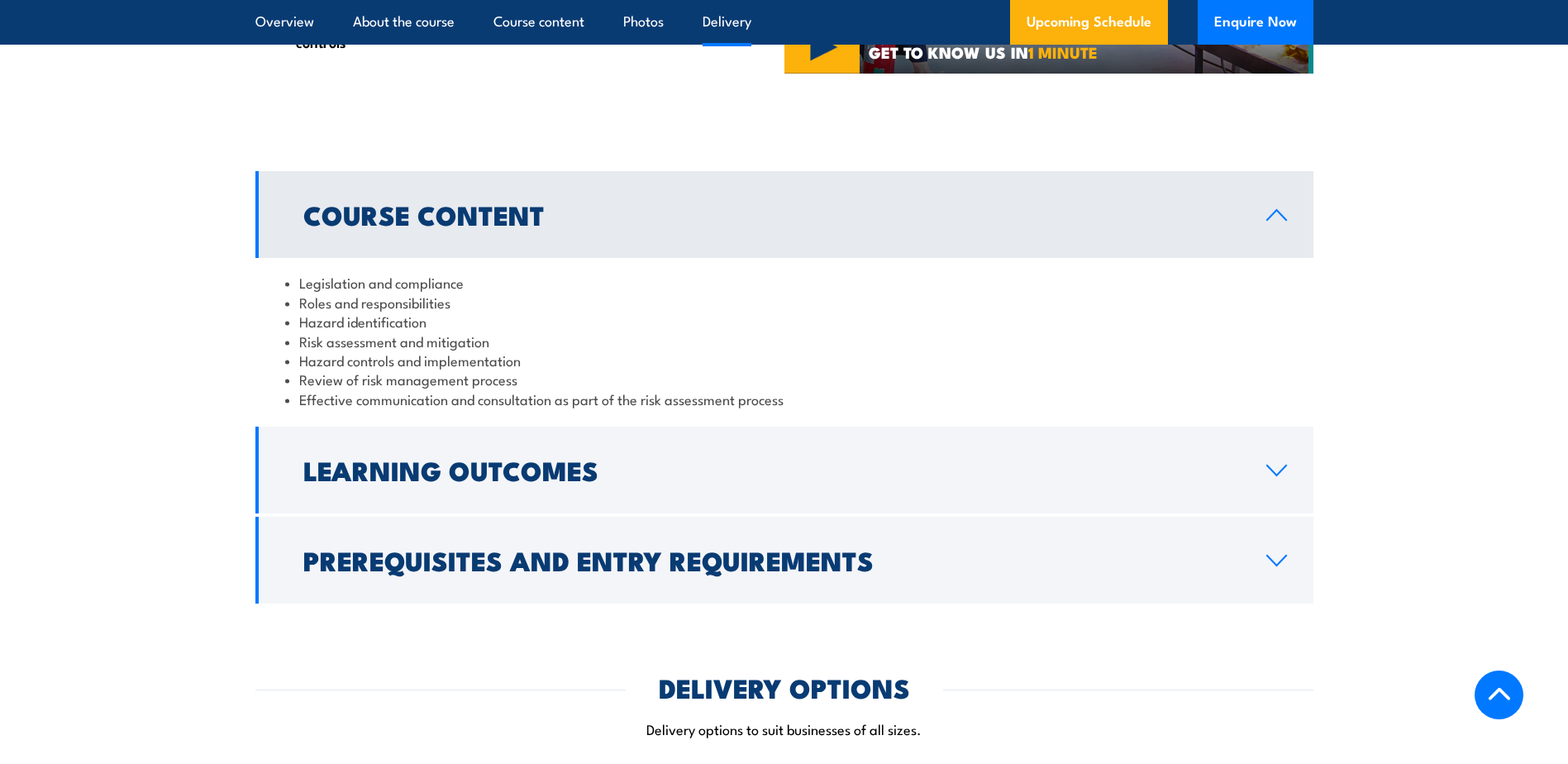
scroll to position [0, 0]
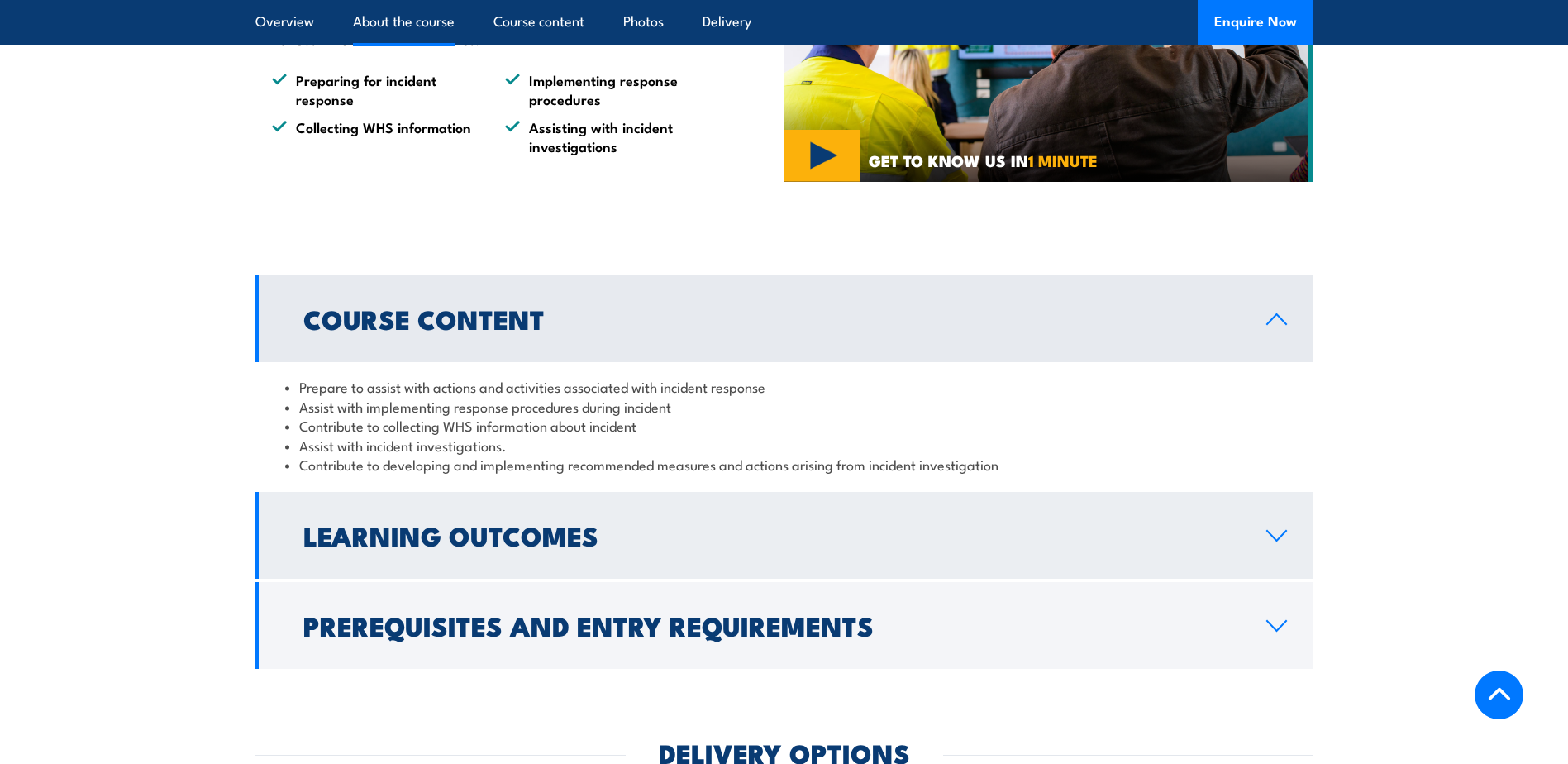
scroll to position [1212, 0]
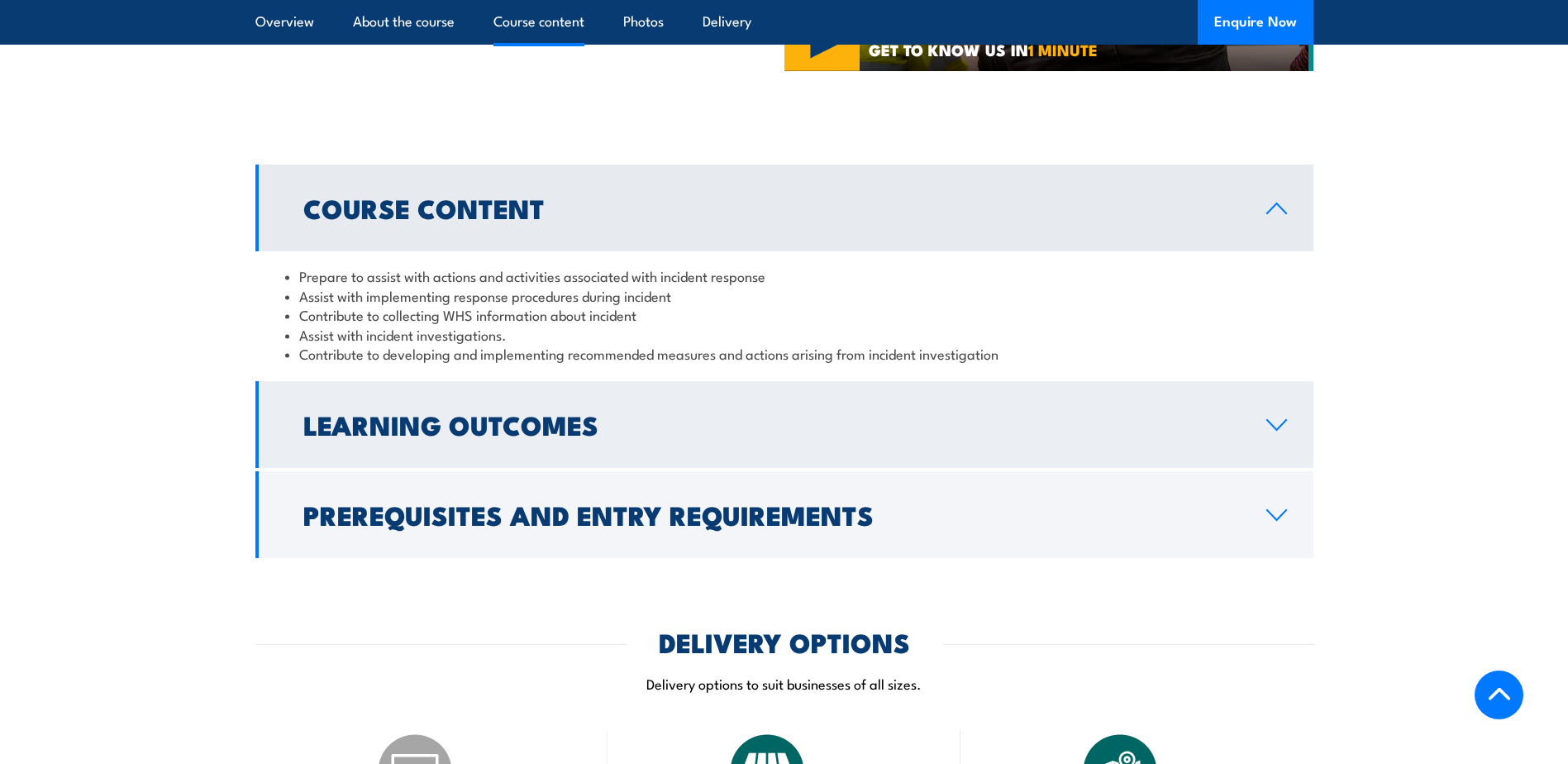
click at [511, 436] on h2 "Learning Outcomes" at bounding box center [771, 424] width 937 height 24
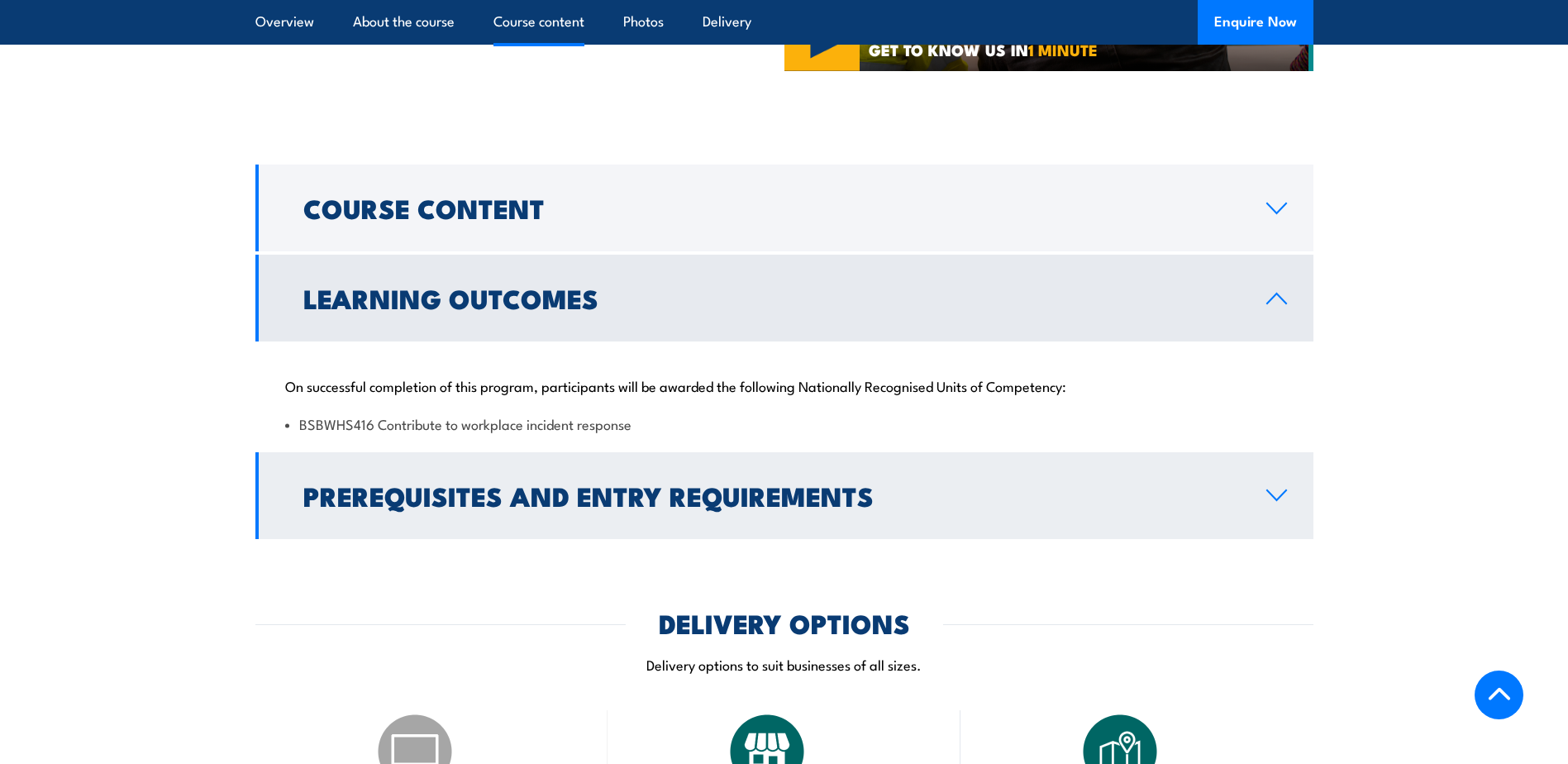
click at [489, 506] on h2 "Prerequisites and Entry Requirements" at bounding box center [771, 495] width 937 height 24
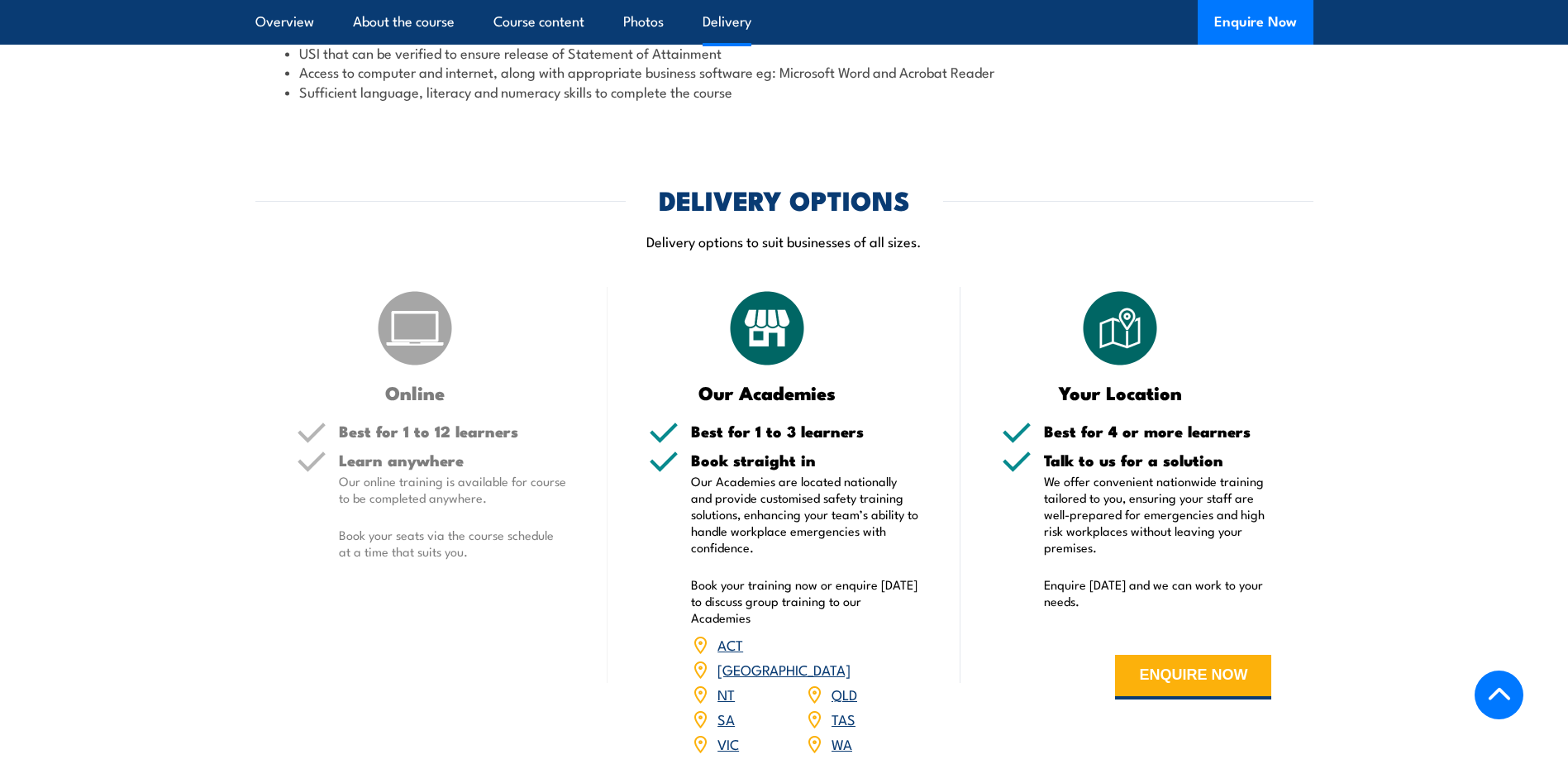
scroll to position [1984, 0]
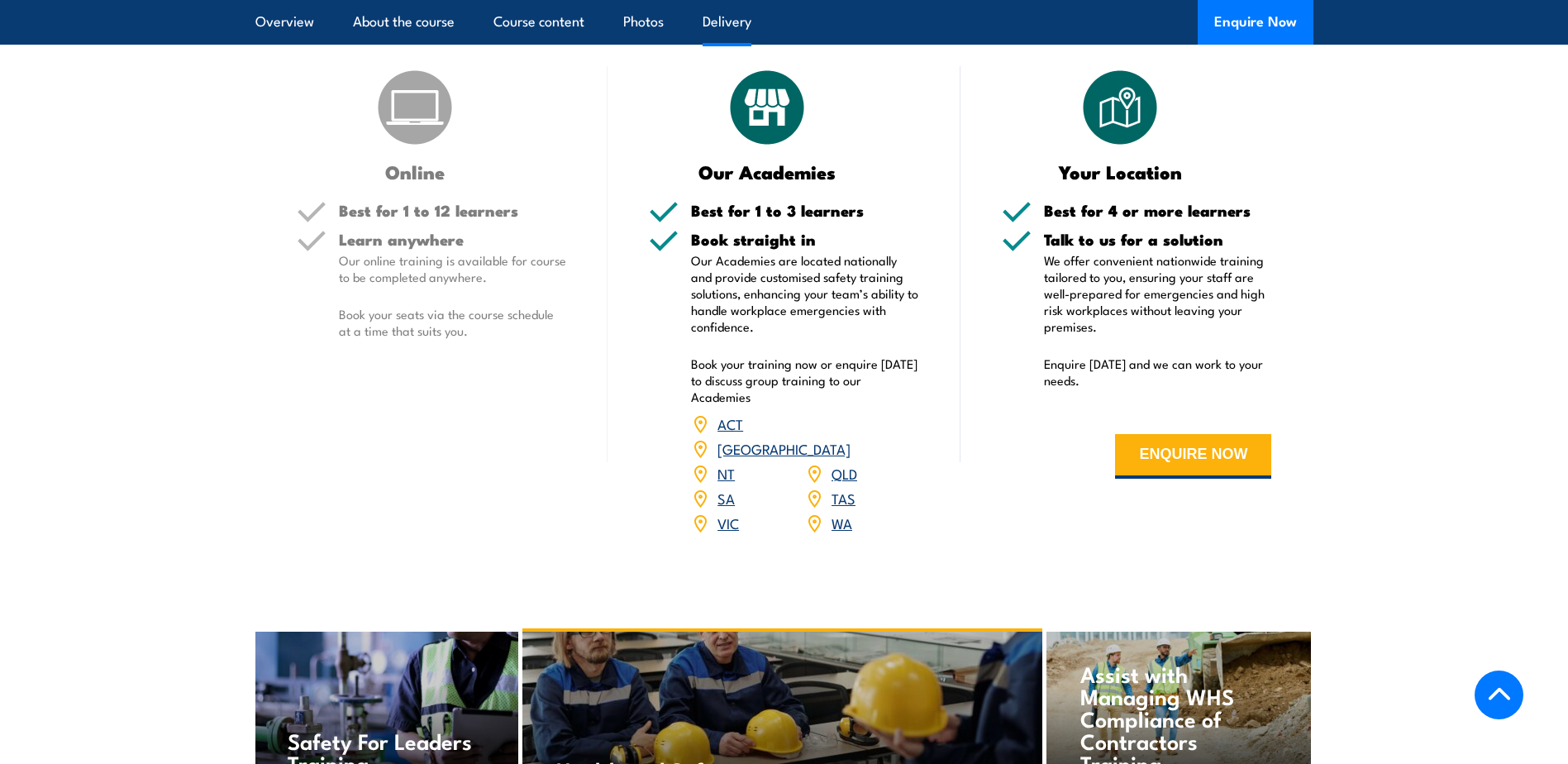
click at [728, 533] on link "VIC" at bounding box center [728, 523] width 22 height 20
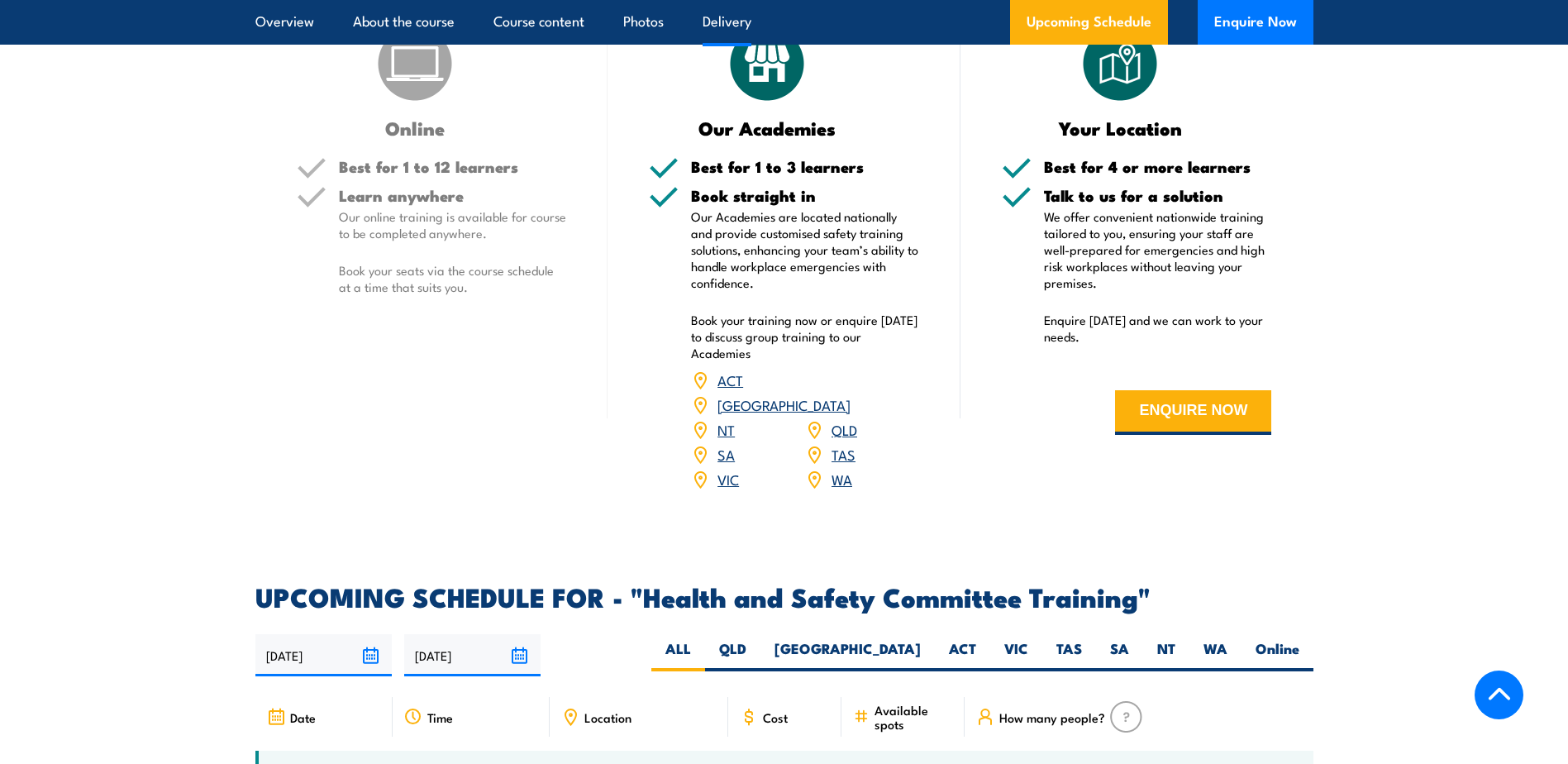
scroll to position [2424, 0]
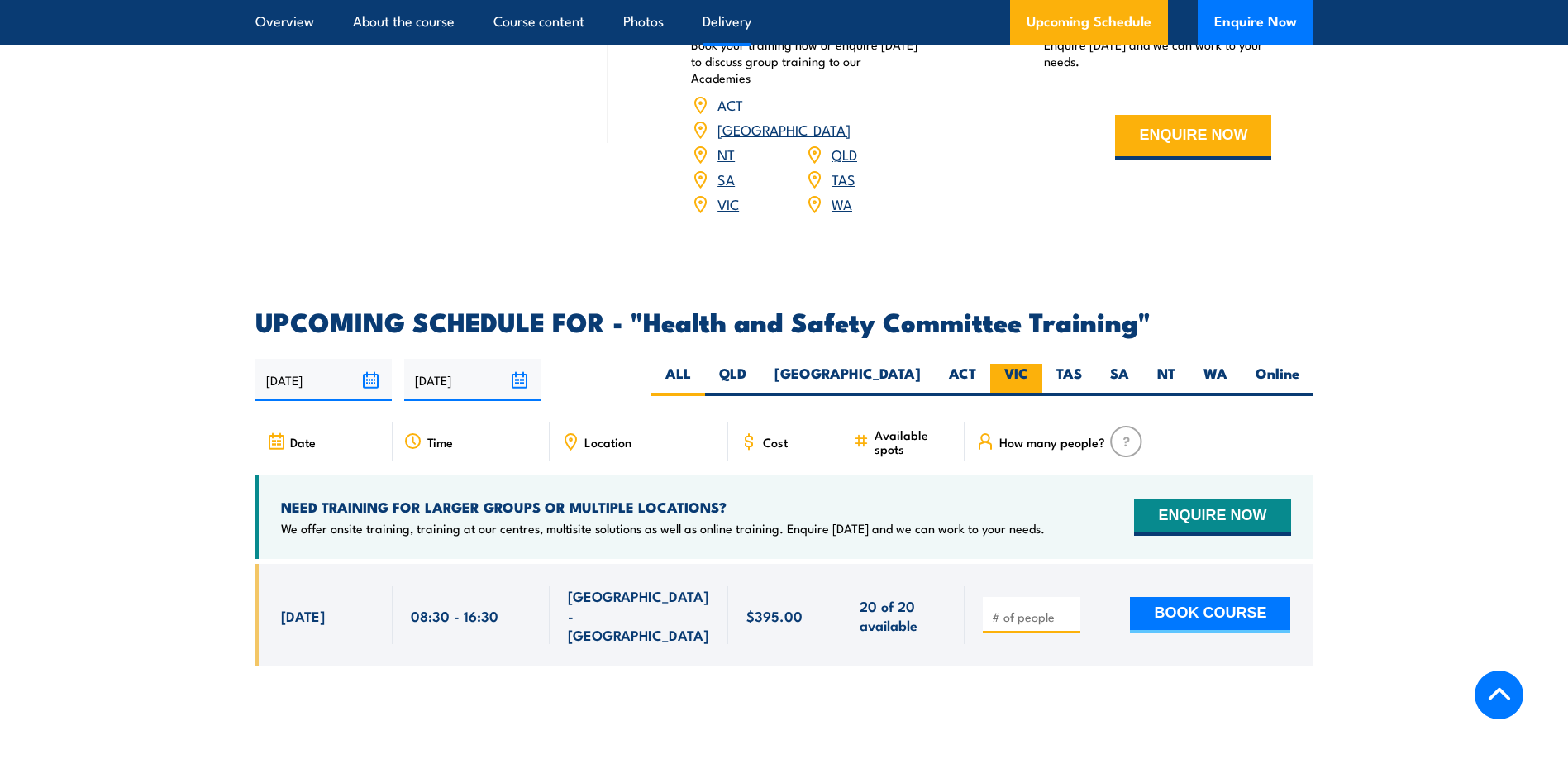
click at [1005, 363] on label "VIC" at bounding box center [1016, 380] width 52 height 33
click at [1028, 363] on input "VIC" at bounding box center [1034, 369] width 11 height 11
radio input "true"
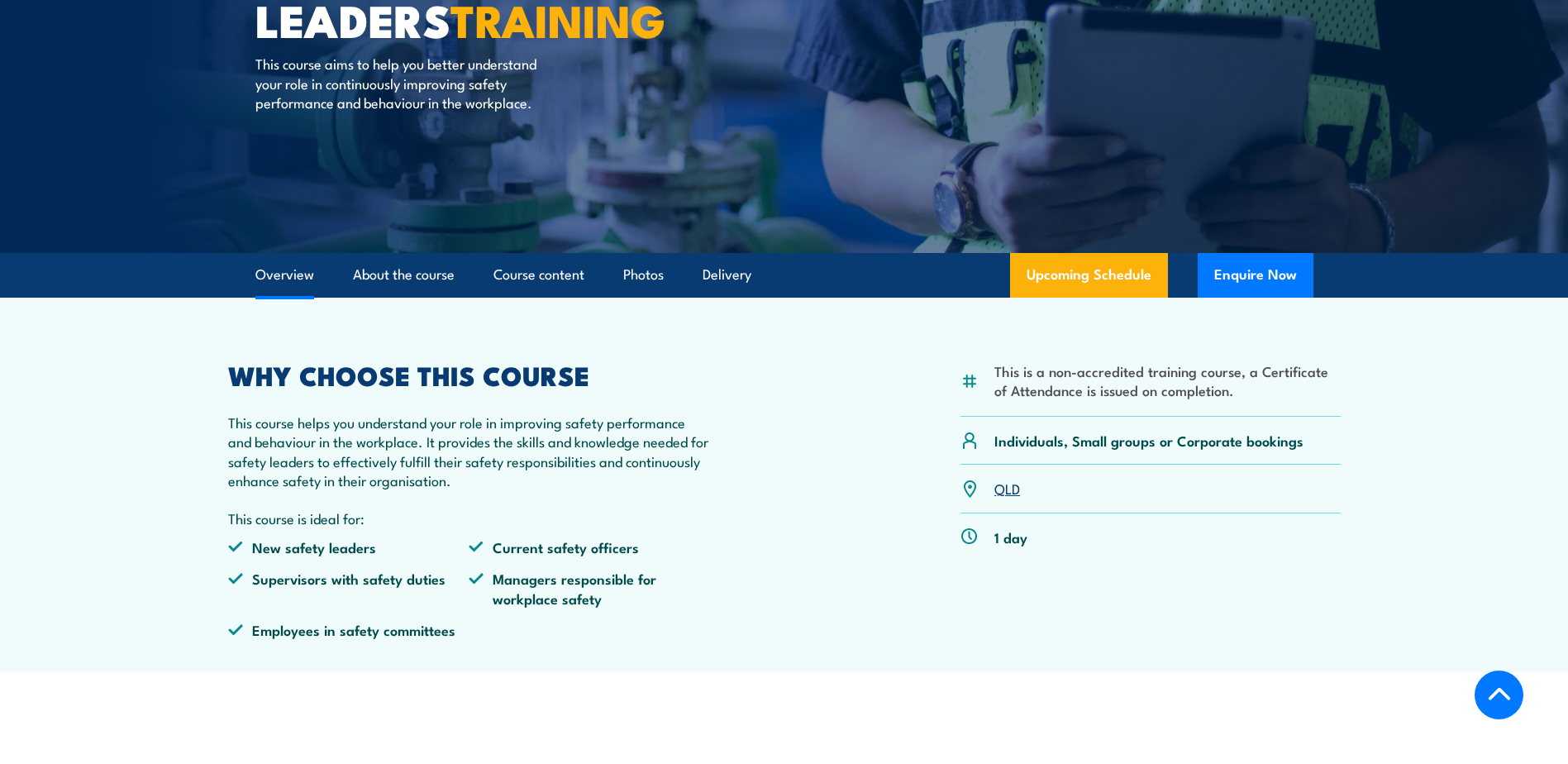
scroll to position [331, 0]
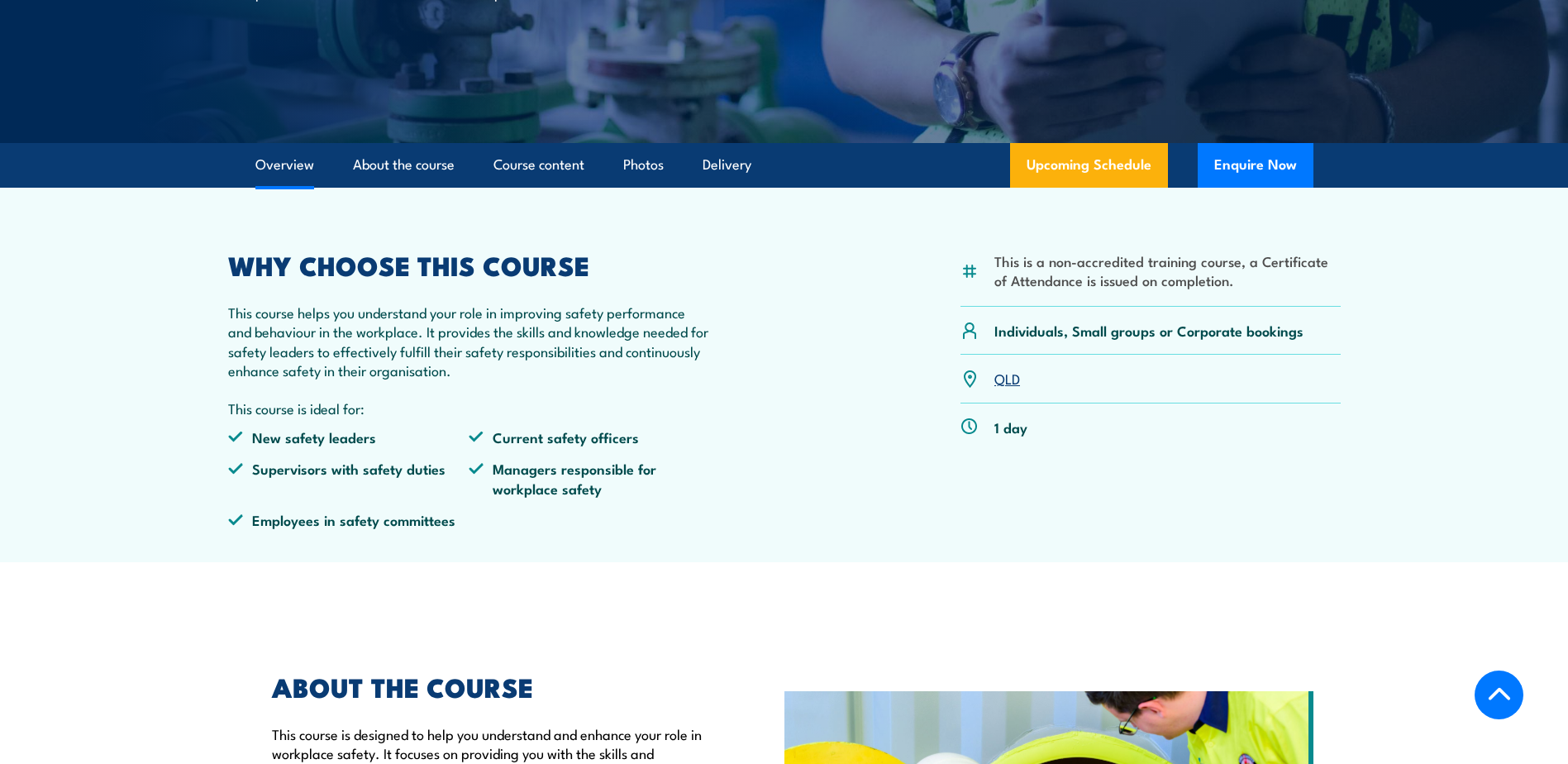
click at [1010, 382] on link "QLD" at bounding box center [1007, 378] width 25 height 20
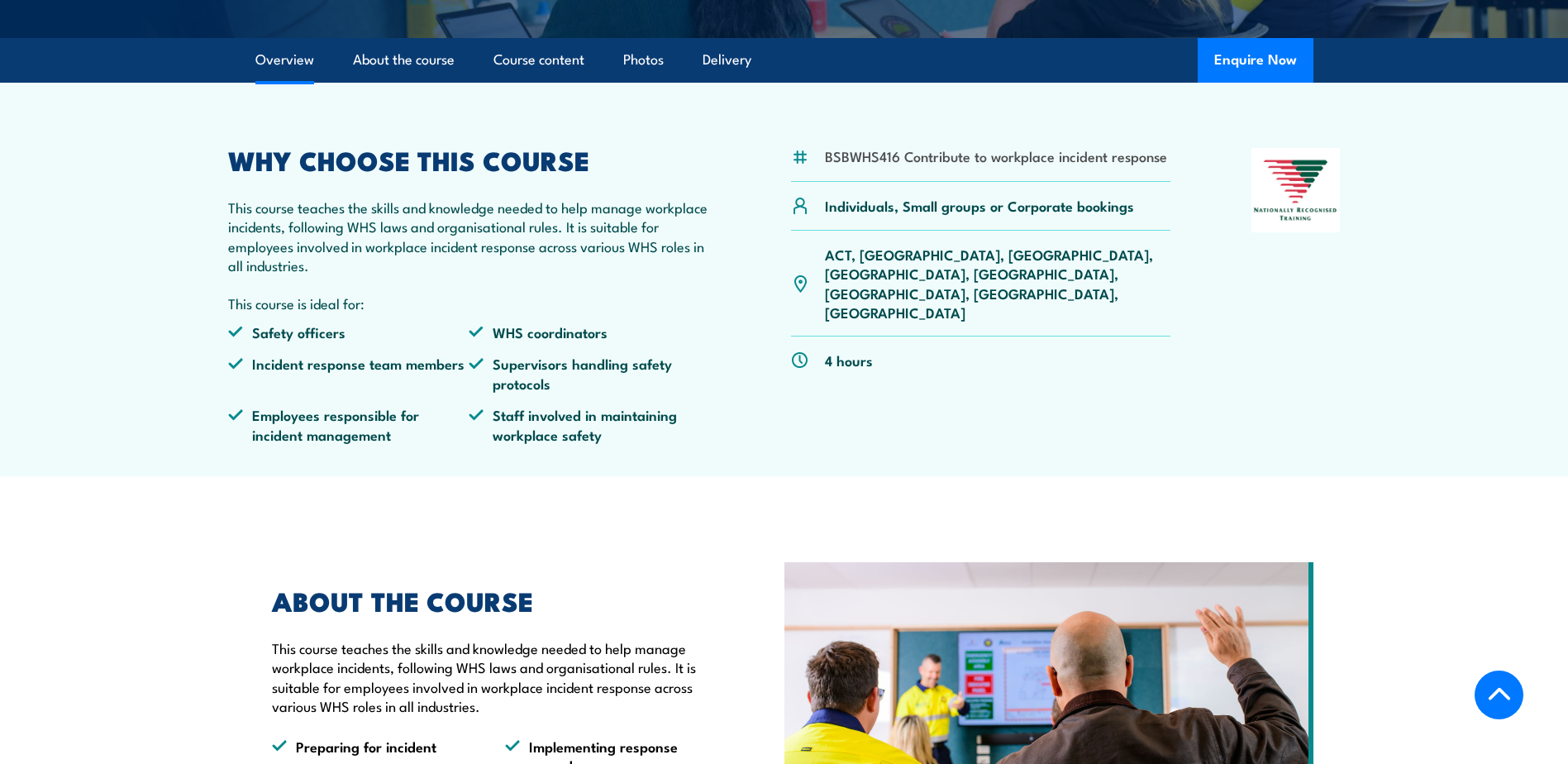
scroll to position [160, 0]
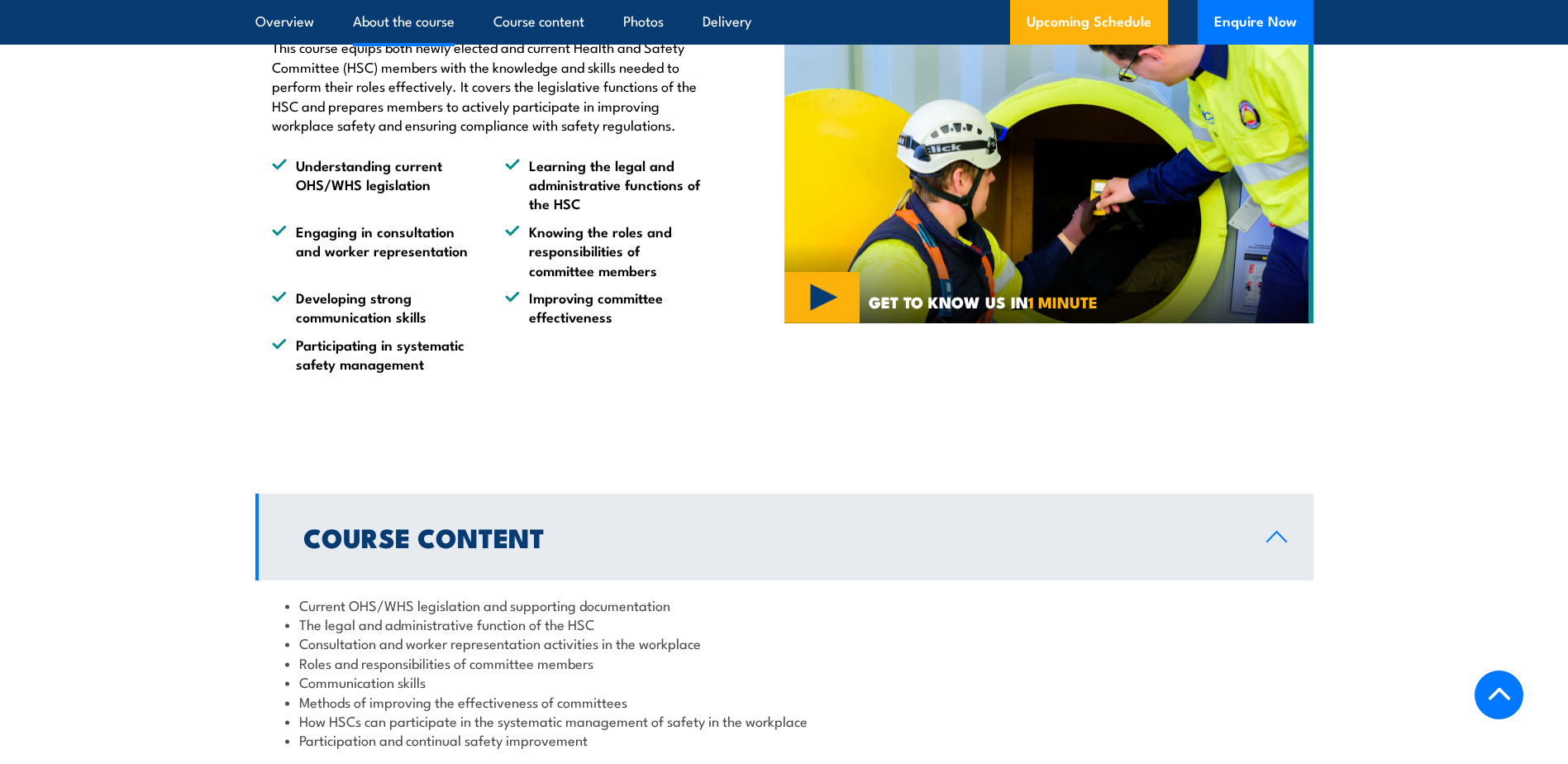
scroll to position [1331, 0]
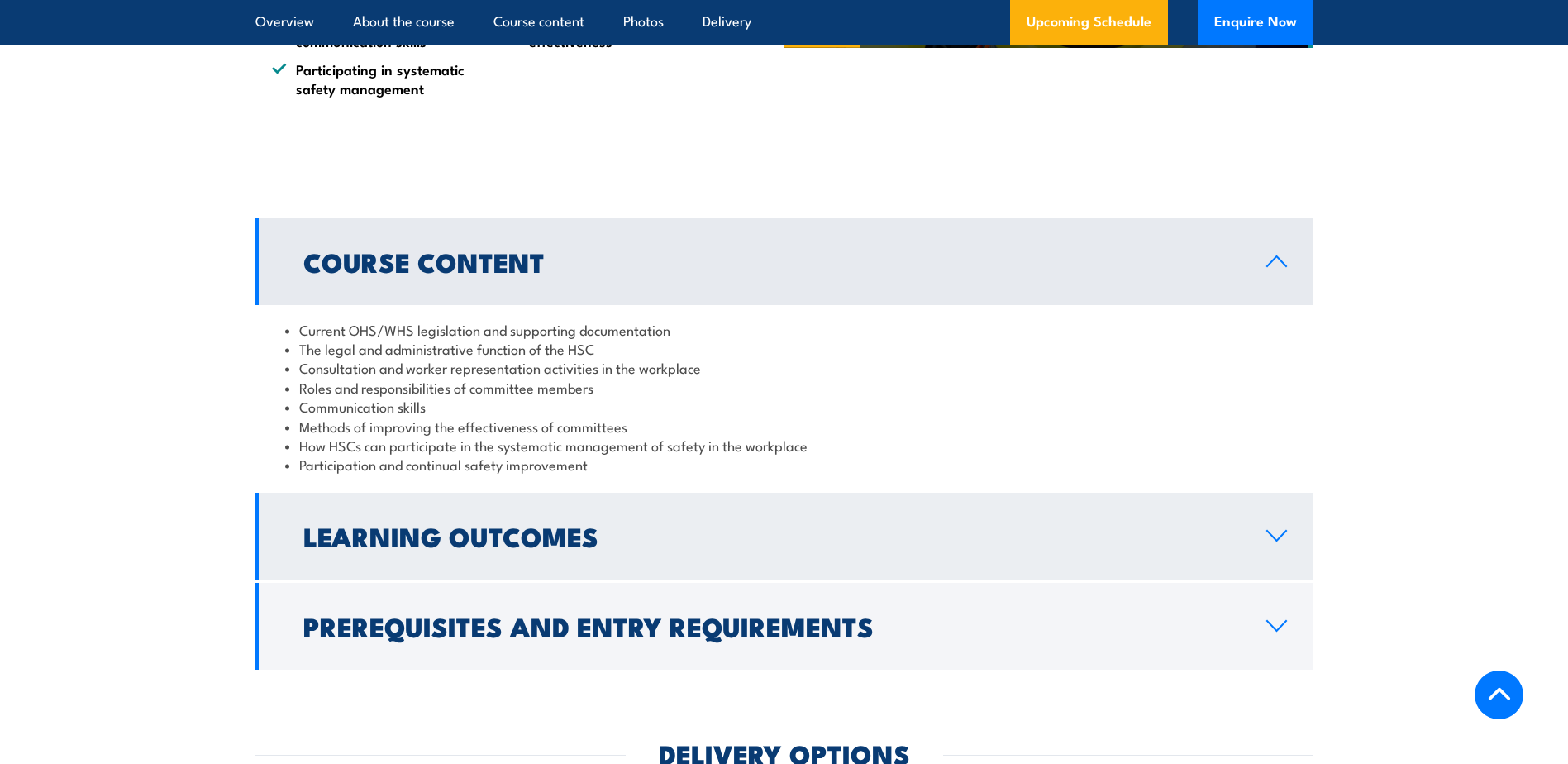
click at [637, 538] on h2 "Learning Outcomes" at bounding box center [771, 535] width 937 height 24
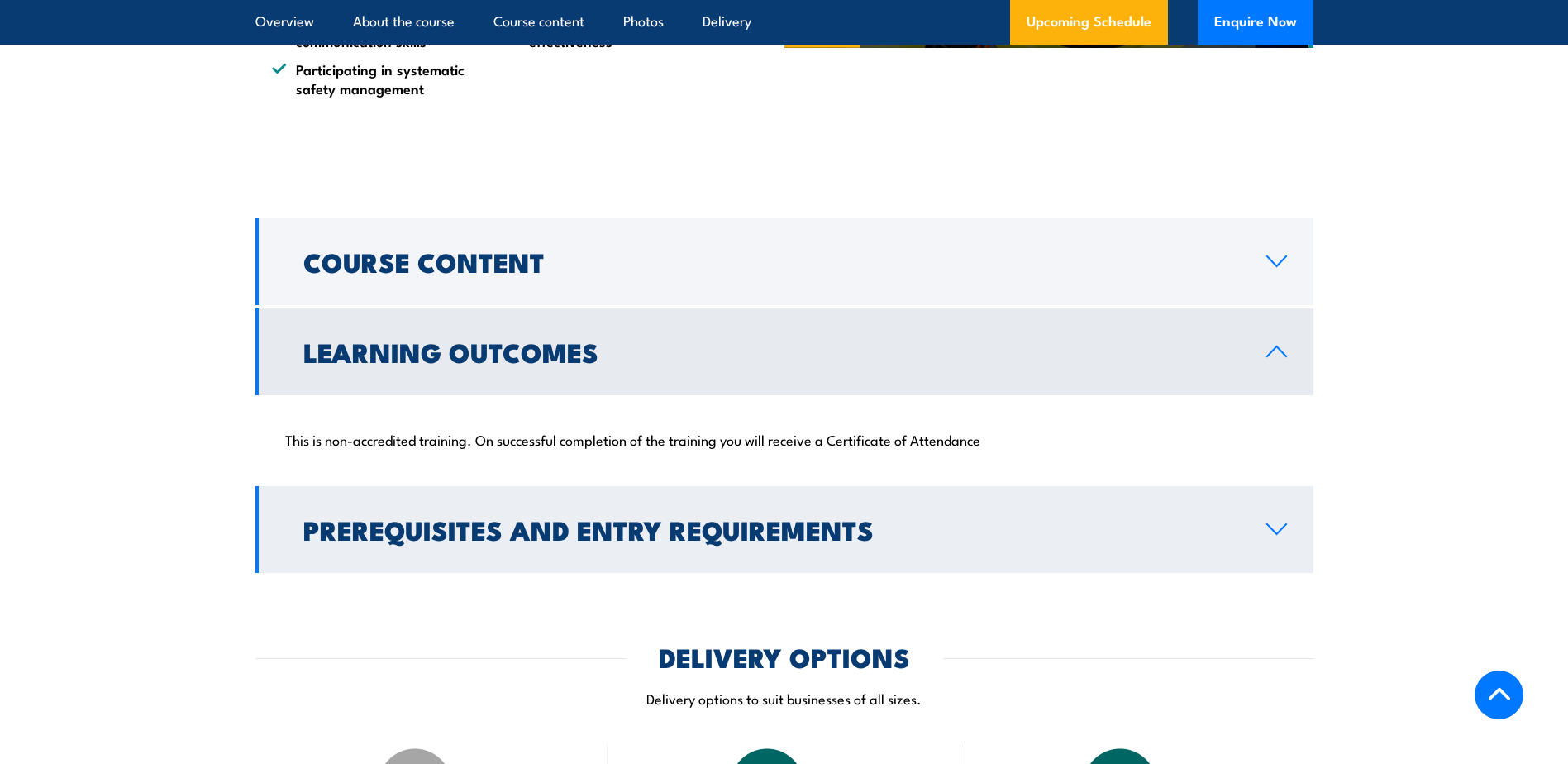
click at [638, 534] on h2 "Prerequisites and Entry Requirements" at bounding box center [771, 529] width 937 height 24
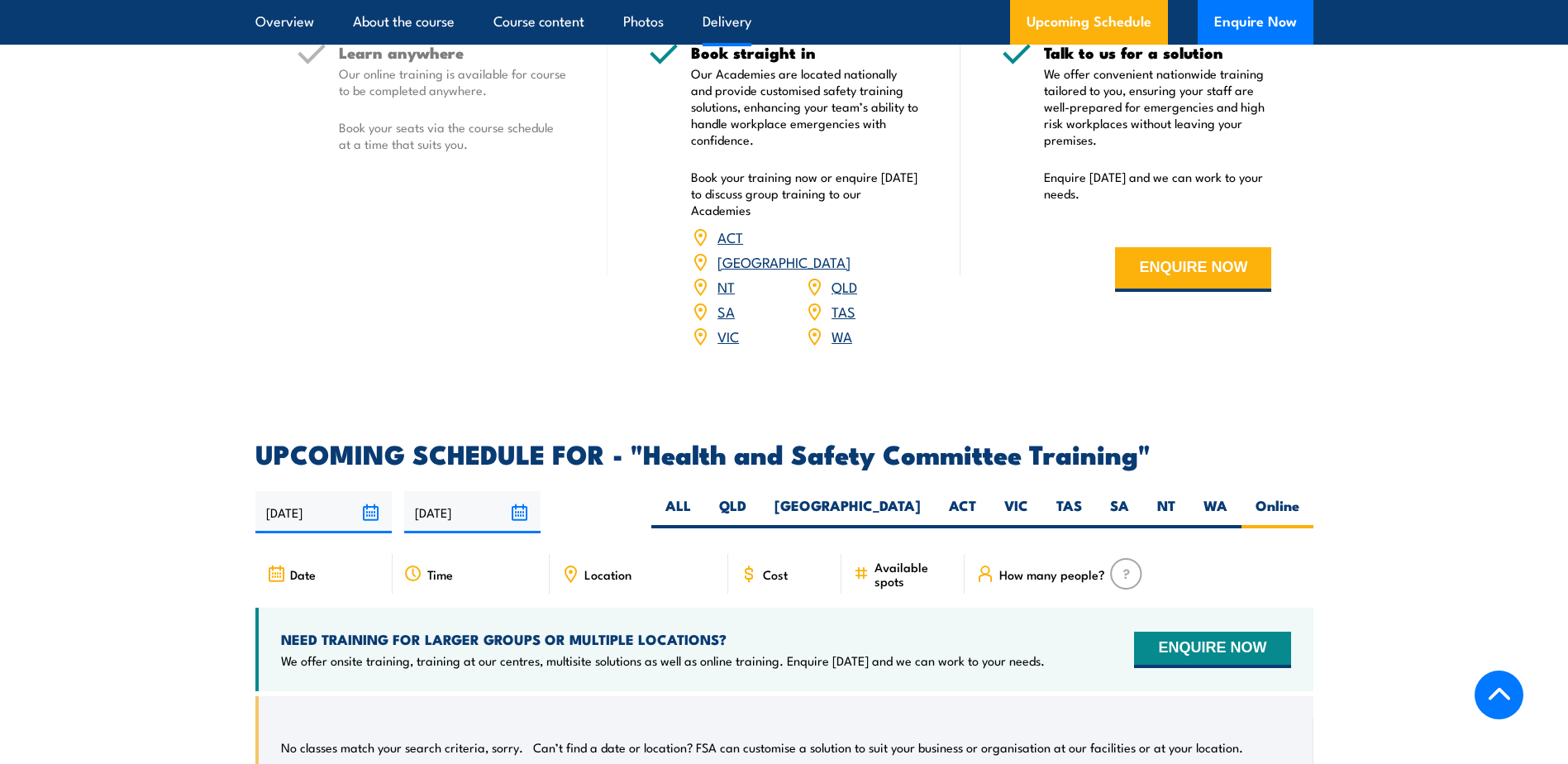
scroll to position [2542, 0]
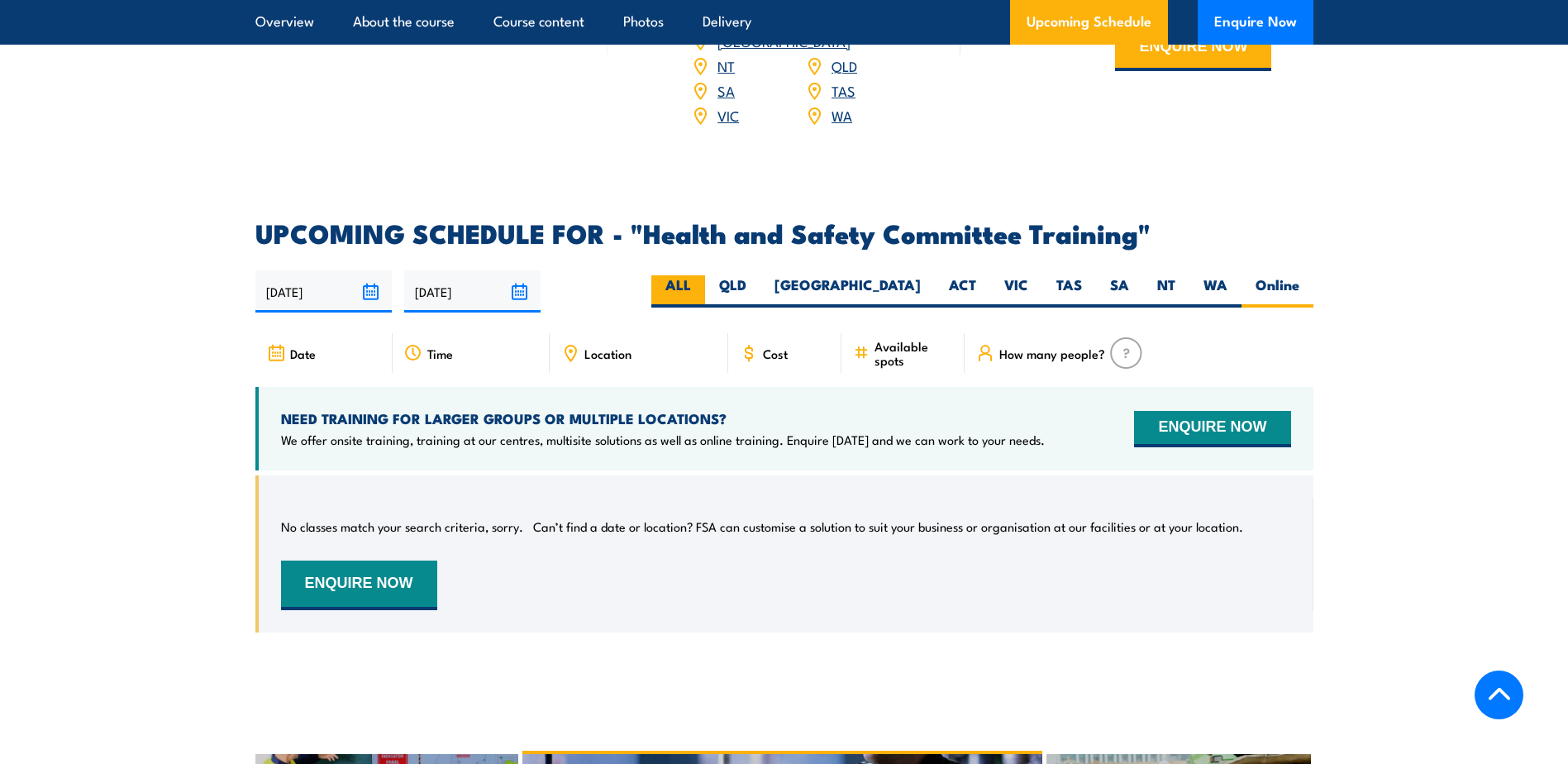
click at [705, 275] on label "ALL" at bounding box center [677, 291] width 53 height 33
click at [702, 275] on input "ALL" at bounding box center [696, 280] width 11 height 11
radio input "true"
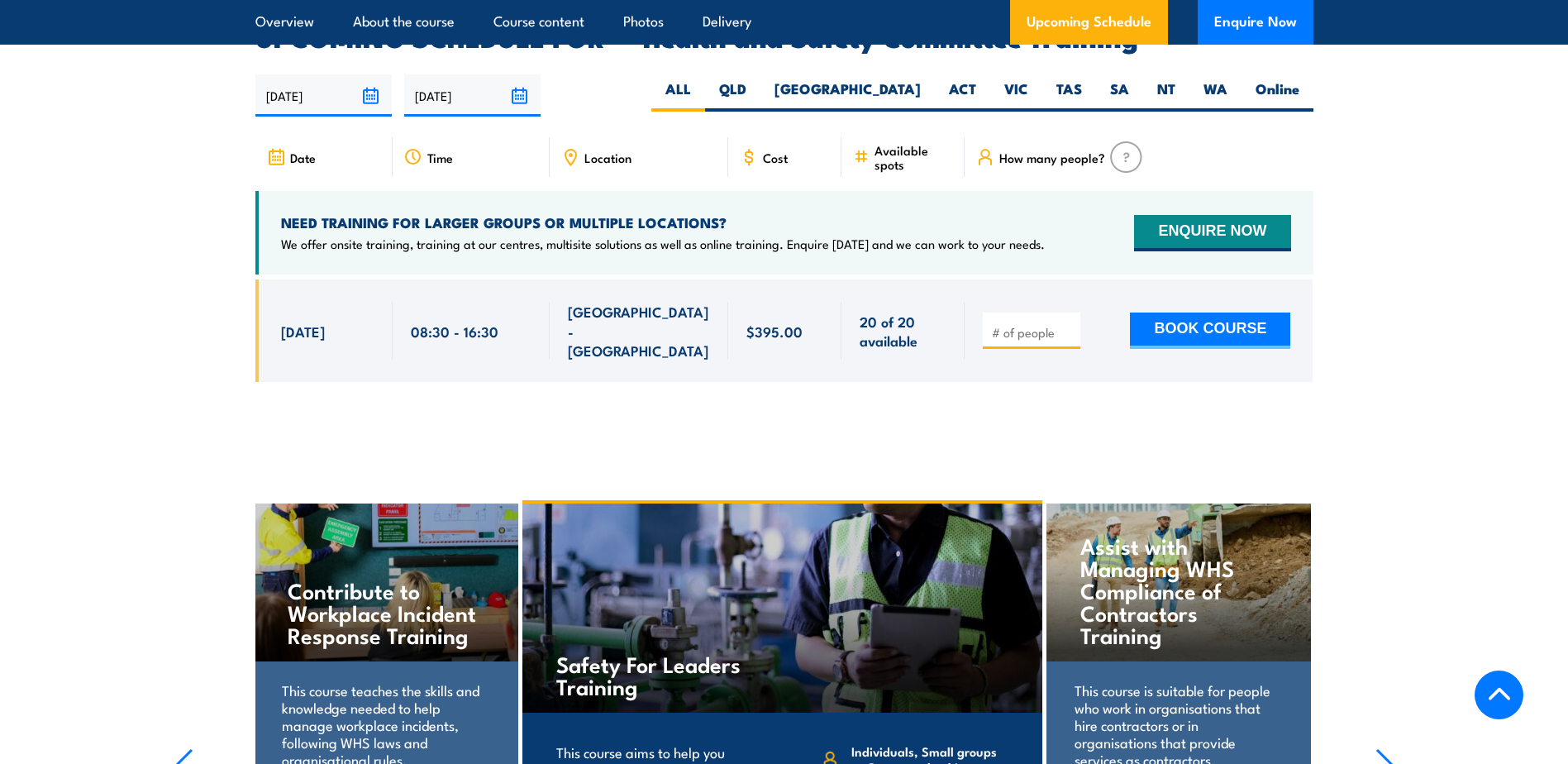
scroll to position [2599, 0]
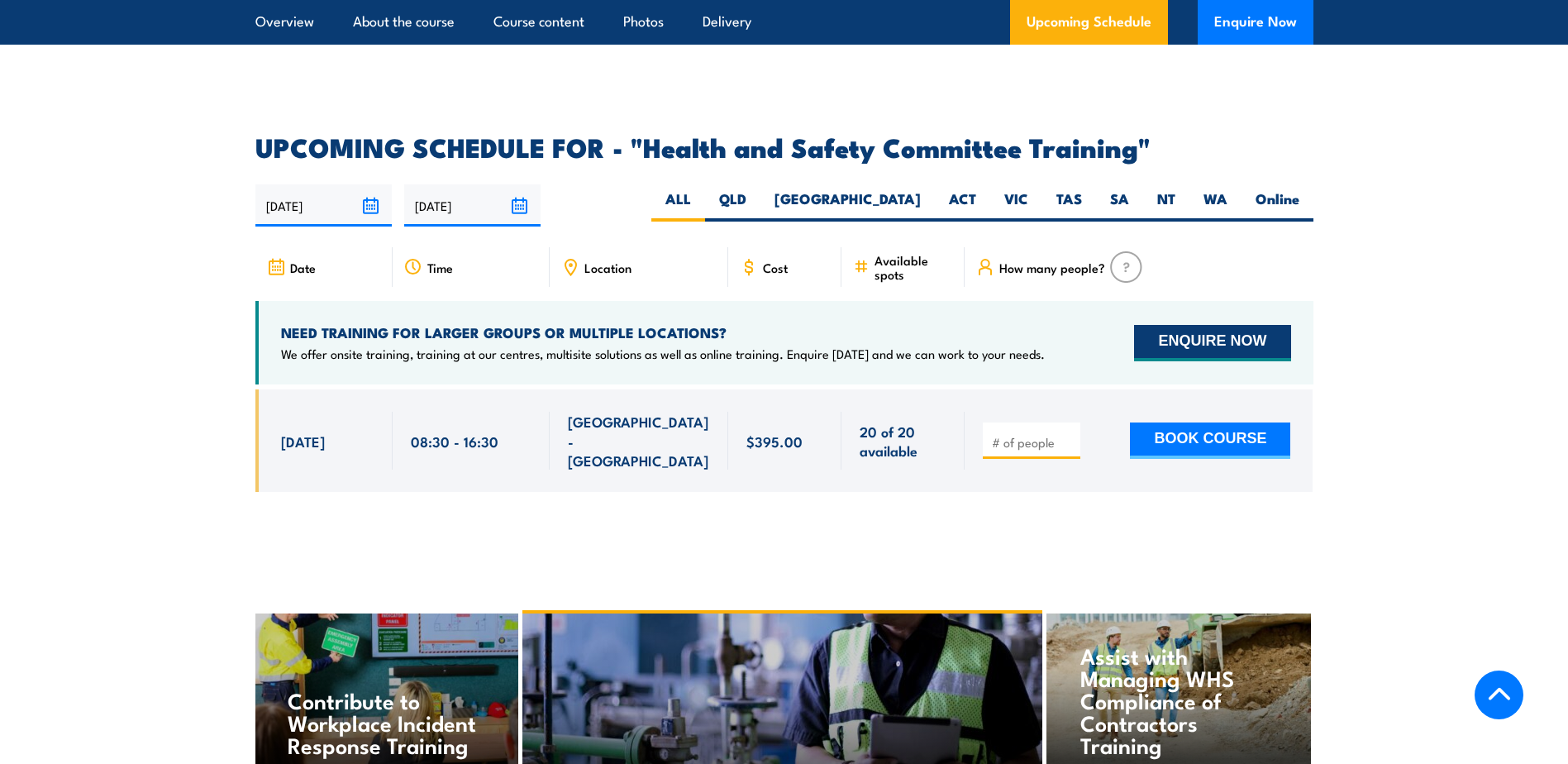
click at [1169, 325] on button "ENQUIRE NOW" at bounding box center [1212, 343] width 156 height 36
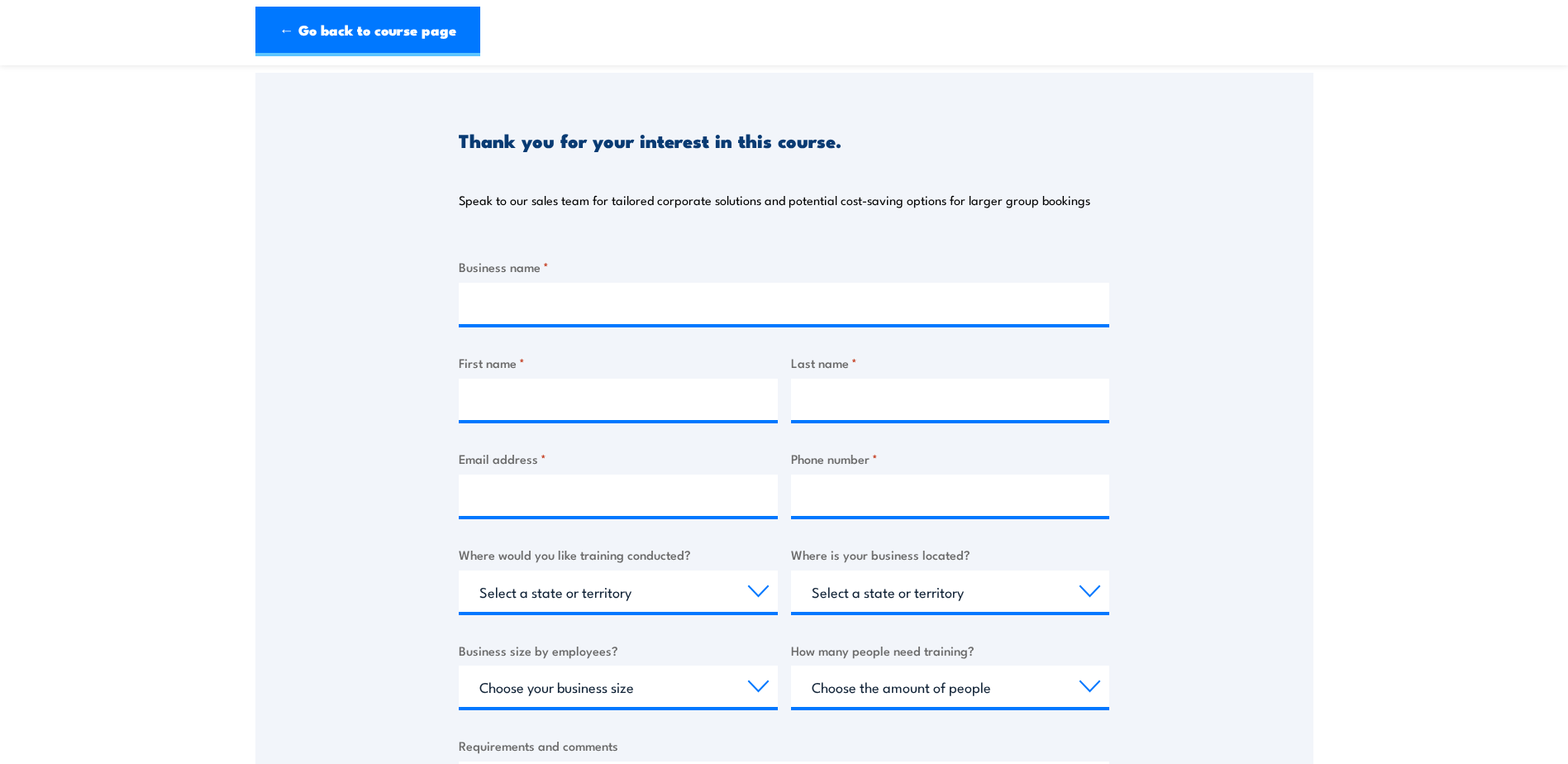
scroll to position [275, 0]
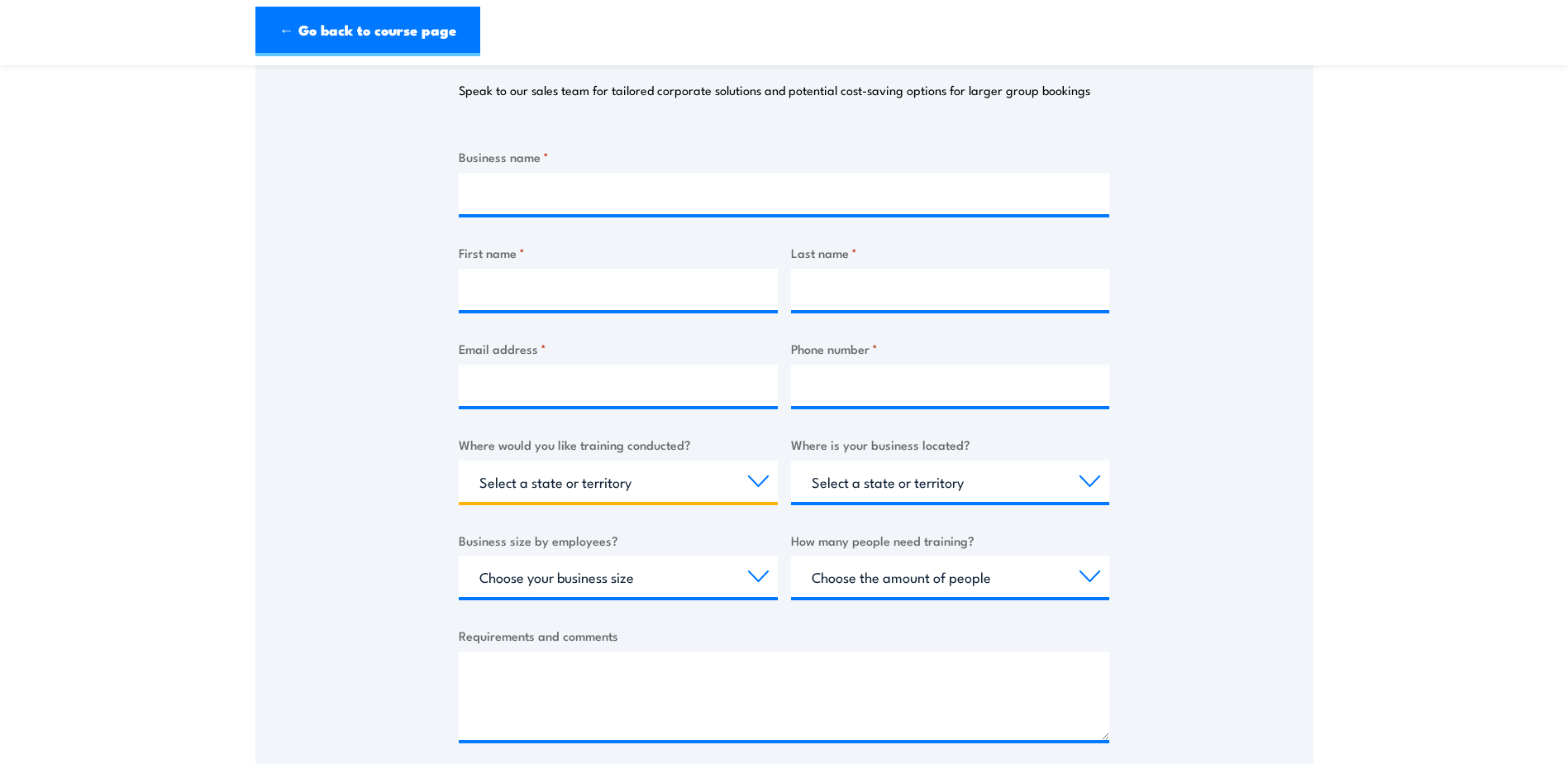
click at [706, 492] on select "Select a state or territory Nationally - multiple locations [GEOGRAPHIC_DATA] […" at bounding box center [618, 481] width 319 height 42
click at [304, 511] on div "Thank you for your interest in this course. Speak to our sales team for tailore…" at bounding box center [784, 375] width 1058 height 825
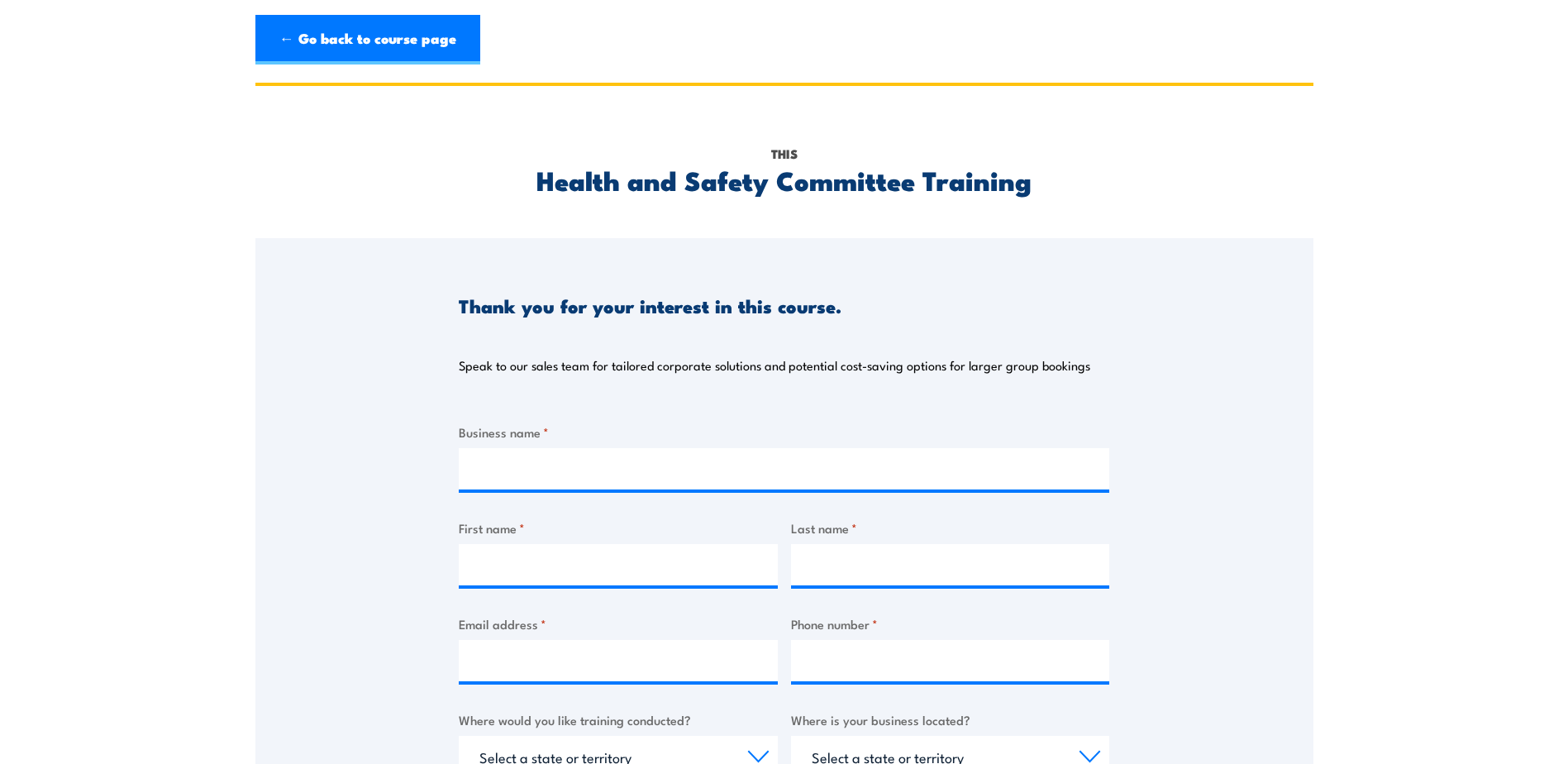
scroll to position [165, 0]
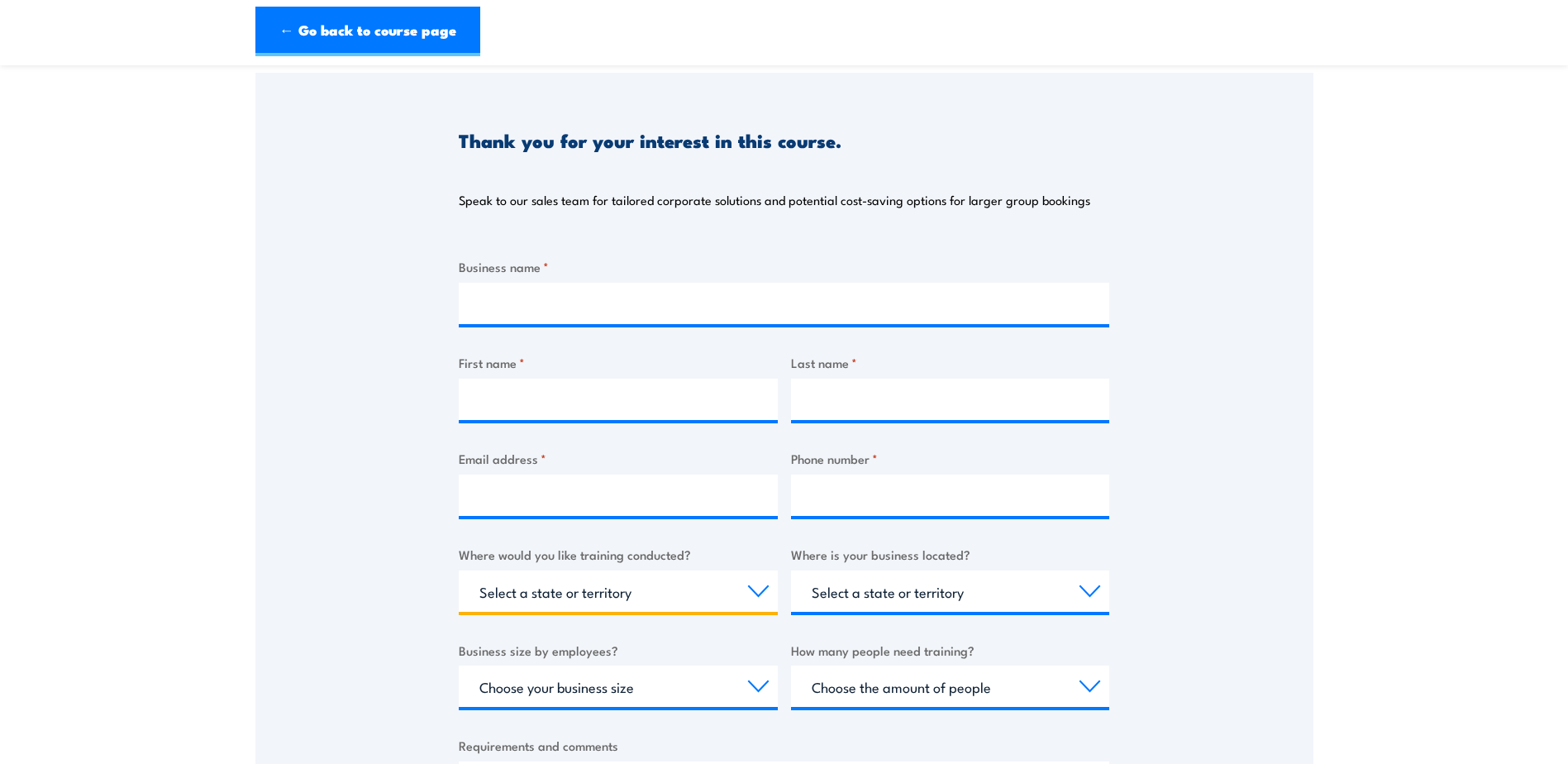
click at [760, 590] on select "Select a state or territory Nationally - multiple locations [GEOGRAPHIC_DATA] […" at bounding box center [618, 591] width 319 height 42
click at [1190, 514] on div "Thank you for your interest in this course. Speak to our sales team for tailore…" at bounding box center [784, 485] width 1058 height 825
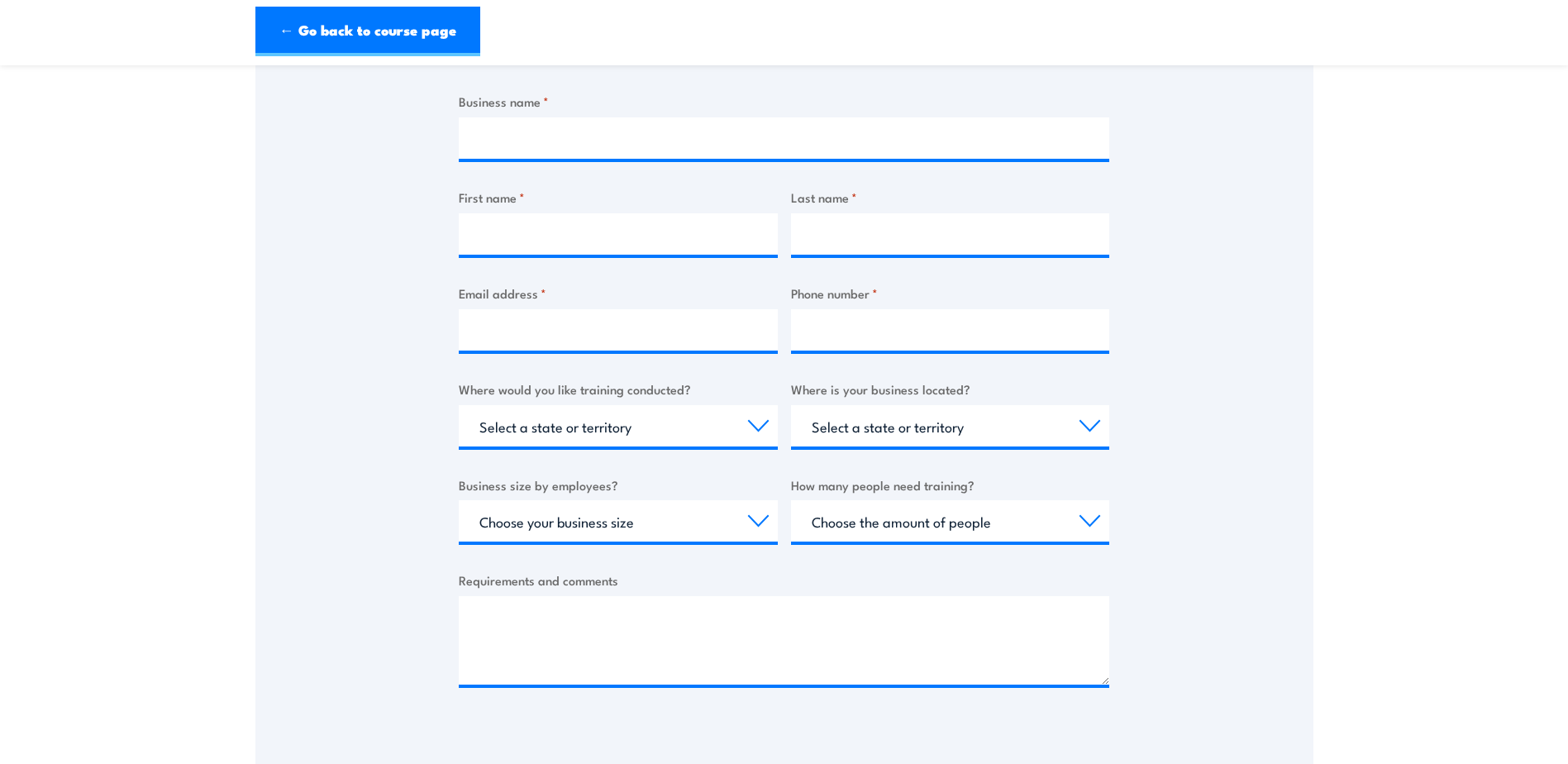
drag, startPoint x: 1327, startPoint y: 343, endPoint x: 1264, endPoint y: 194, distance: 161.8
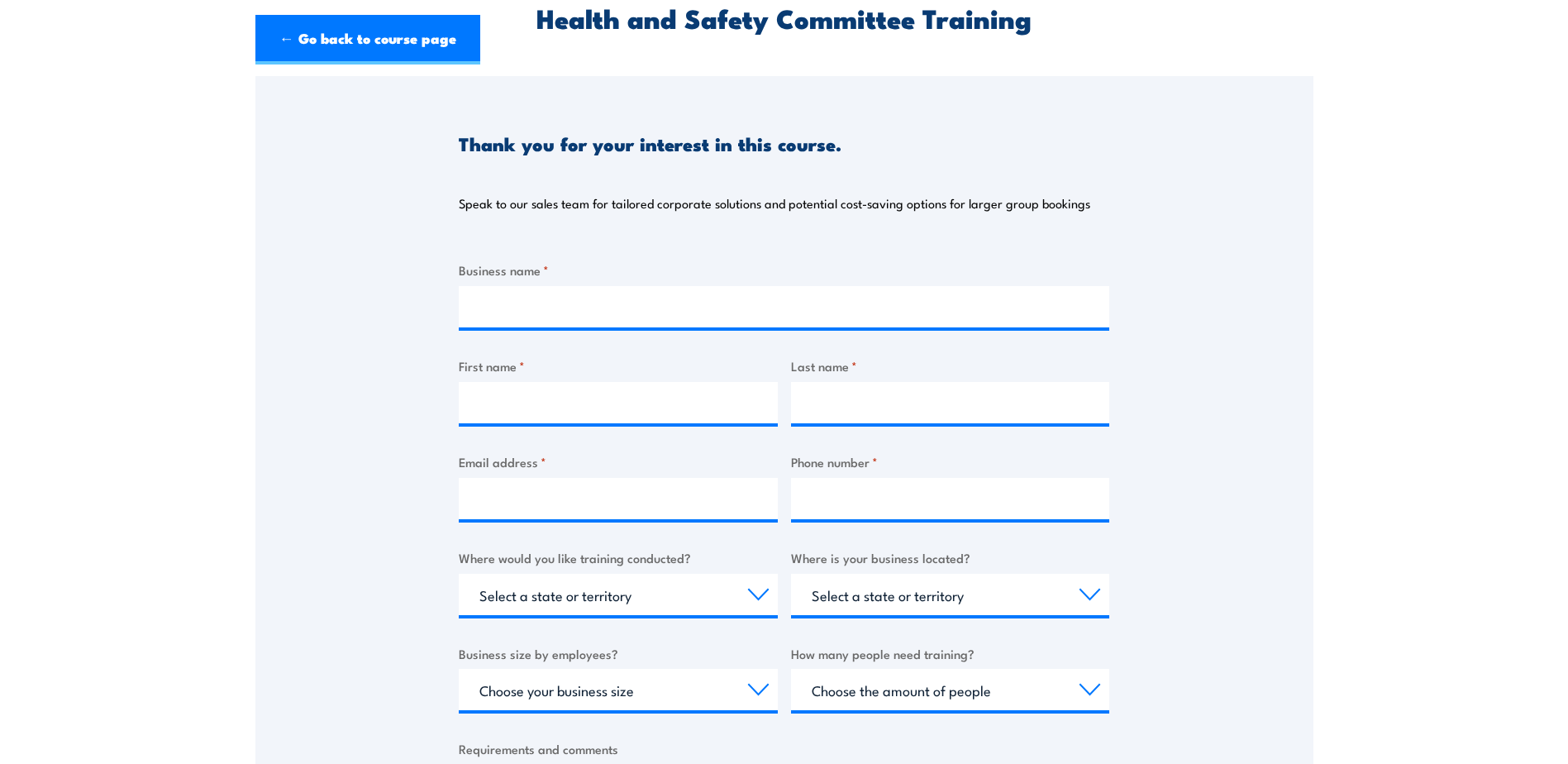
scroll to position [0, 0]
